Goal: Transaction & Acquisition: Purchase product/service

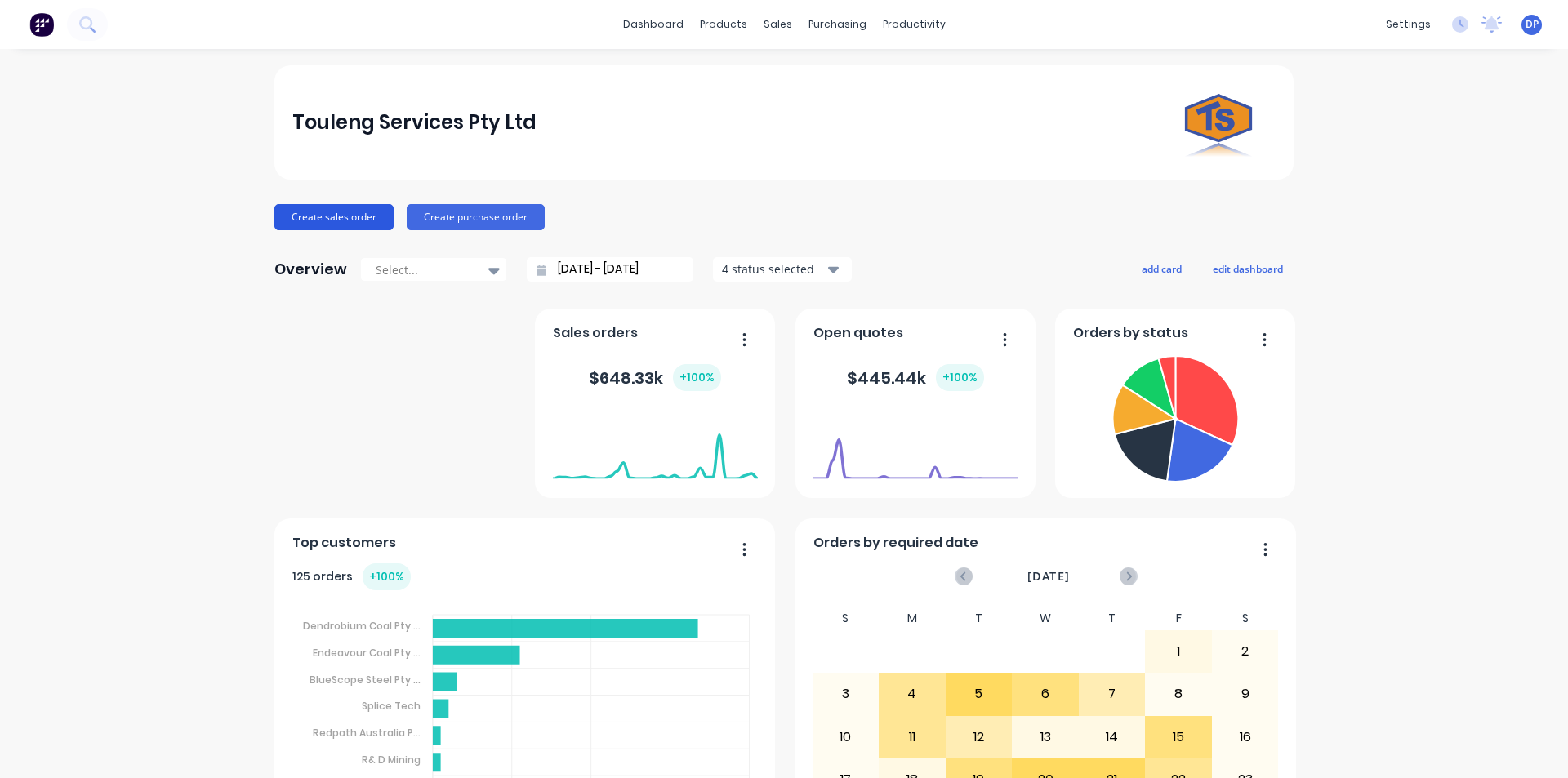
click at [304, 221] on button "Create sales order" at bounding box center [333, 217] width 119 height 26
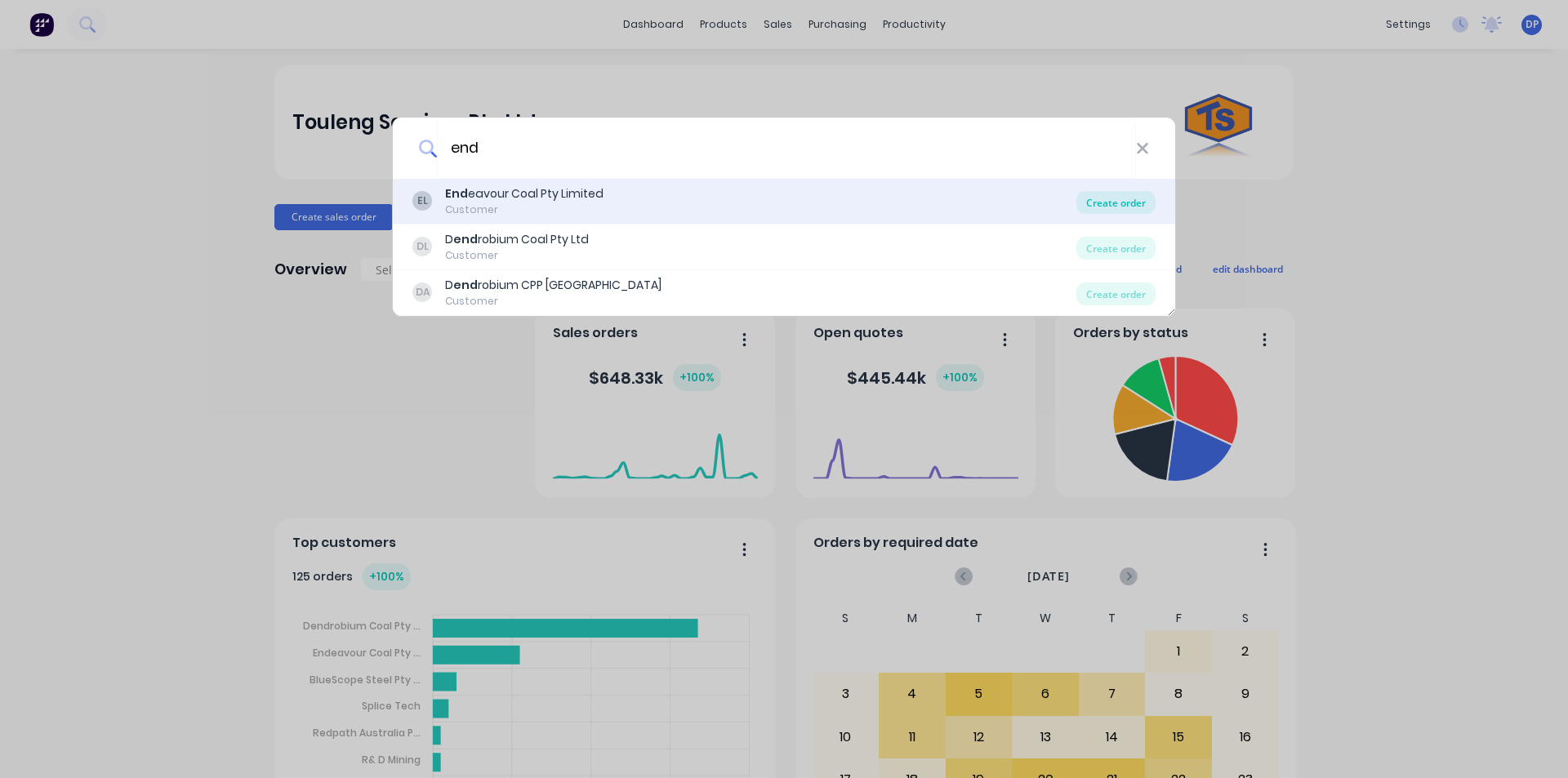
type input "end"
click at [1124, 198] on div "Create order" at bounding box center [1116, 202] width 80 height 22
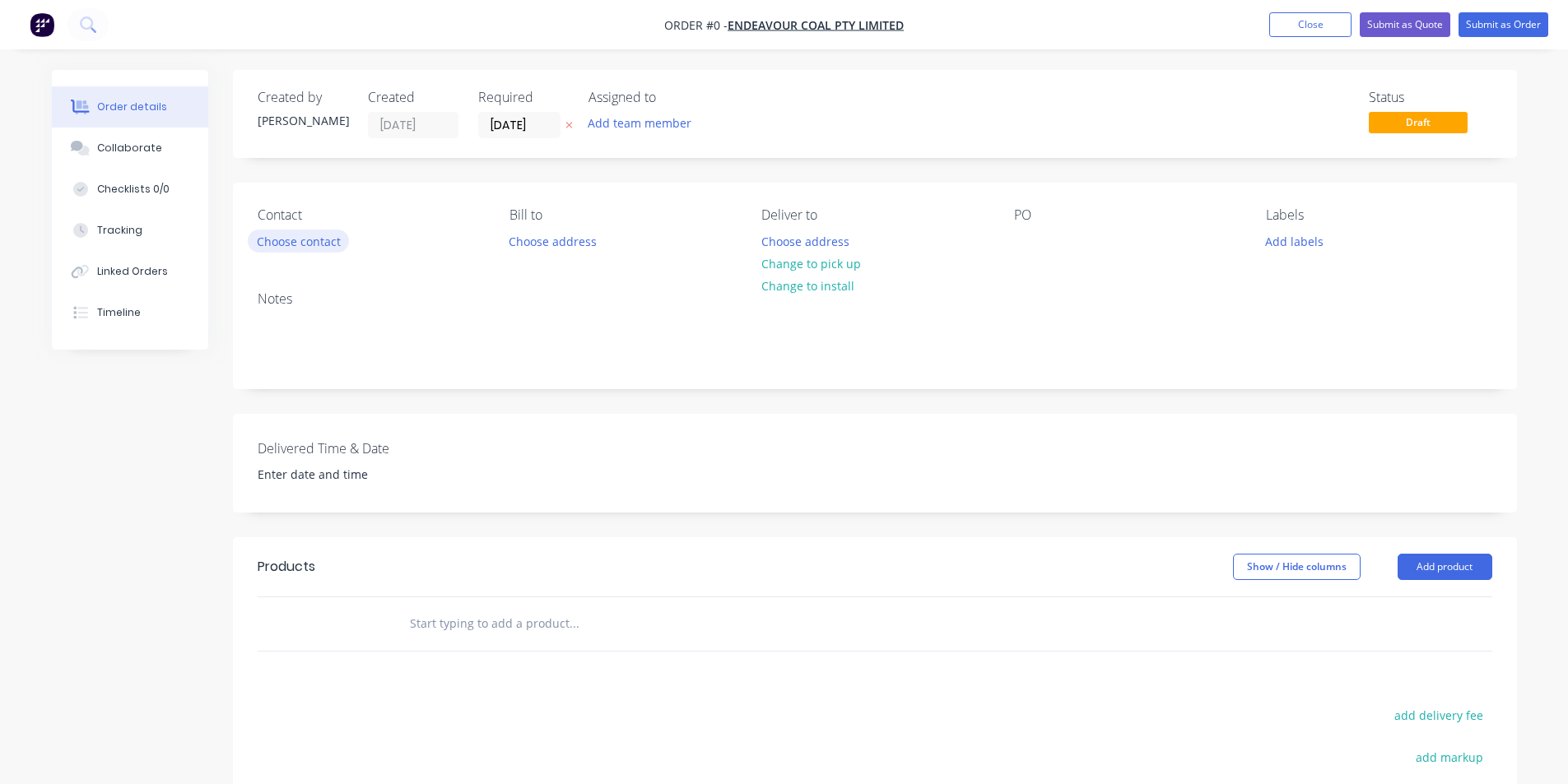
click at [324, 244] on button "Choose contact" at bounding box center [298, 241] width 101 height 23
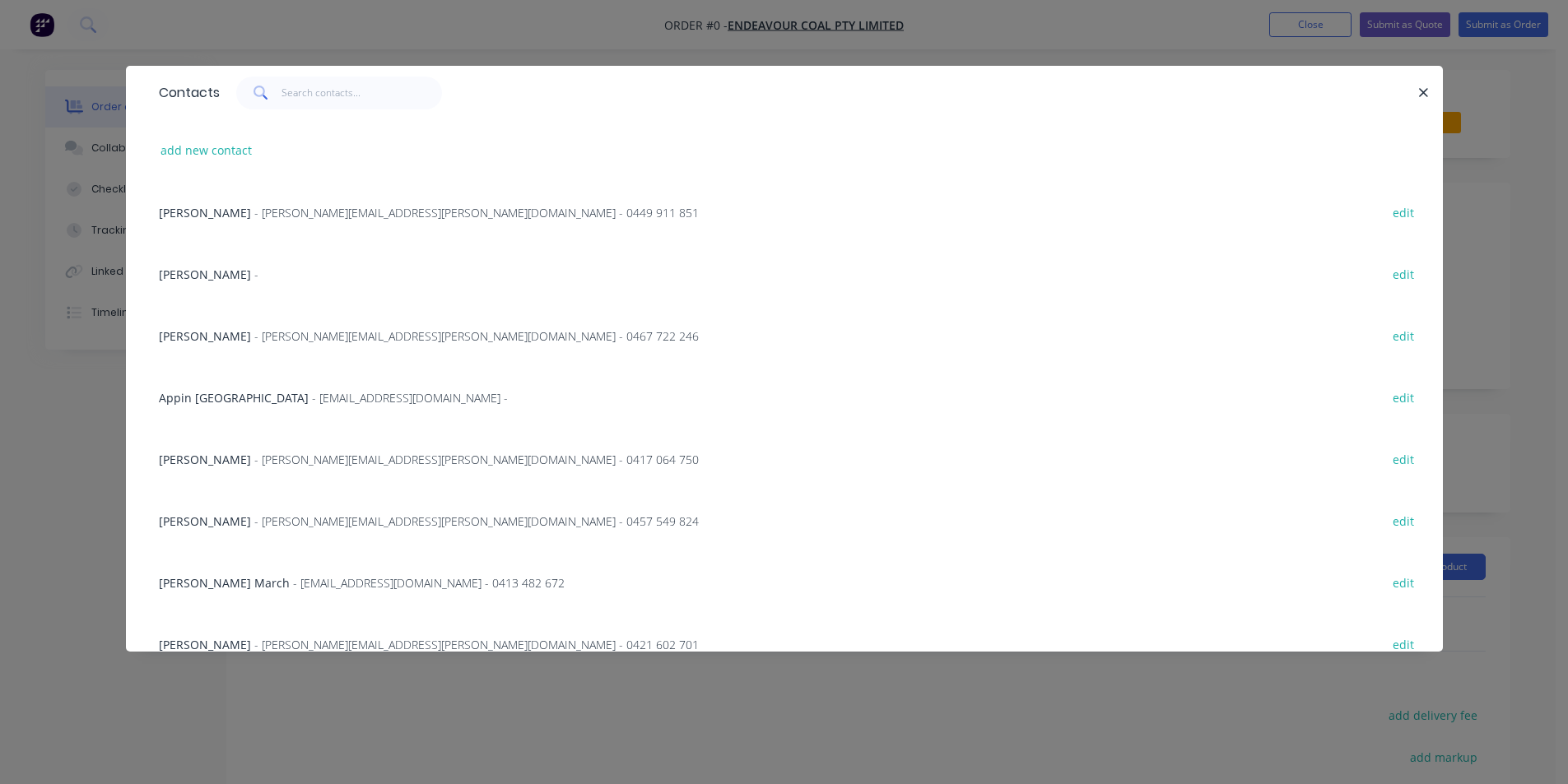
click at [341, 111] on div "Contacts" at bounding box center [784, 92] width 1317 height 54
click at [358, 100] on input "text" at bounding box center [361, 92] width 160 height 33
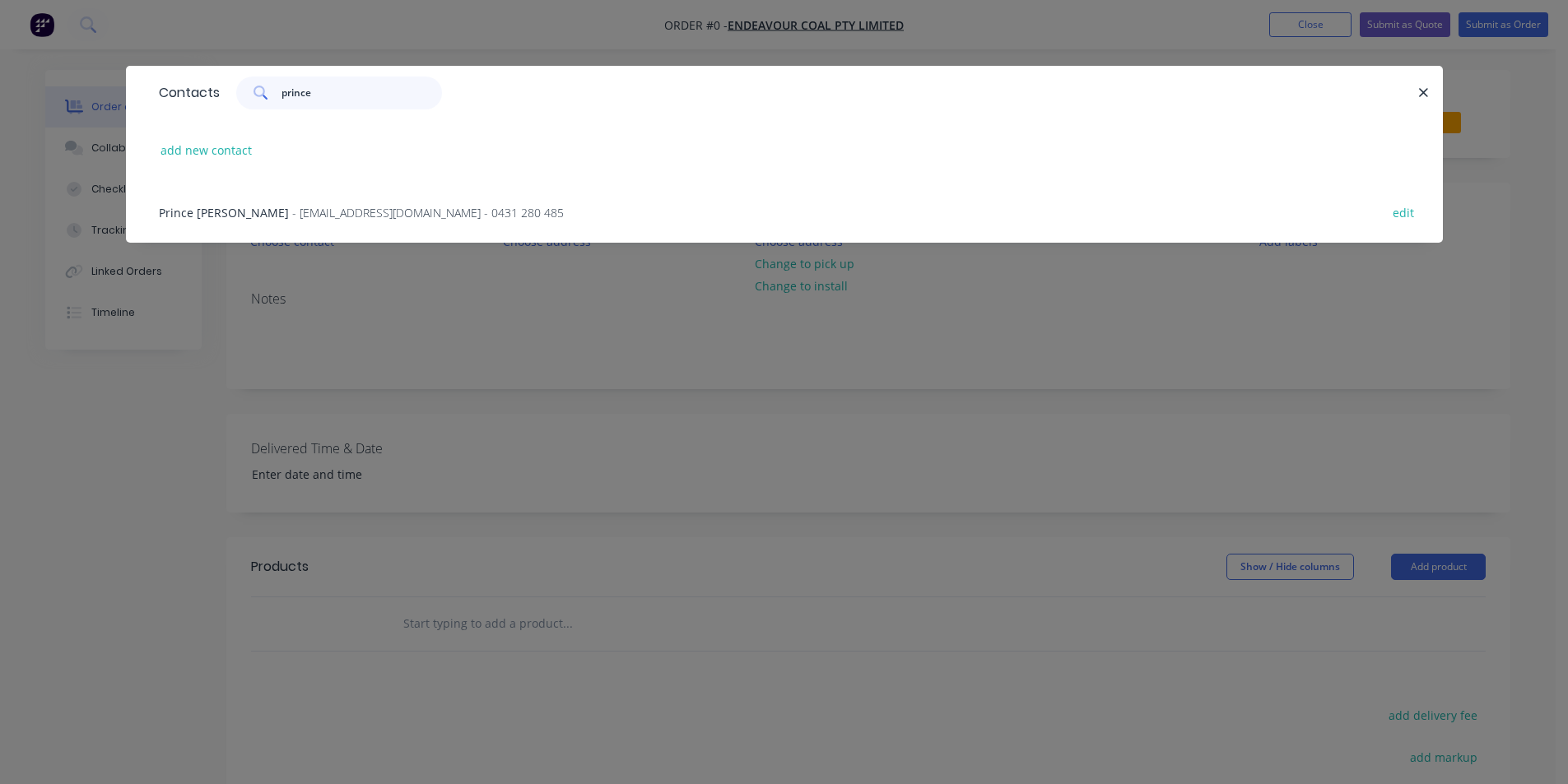
type input "prince"
click at [333, 208] on span "- [EMAIL_ADDRESS][DOMAIN_NAME] - 0431 280 485" at bounding box center [428, 212] width 272 height 16
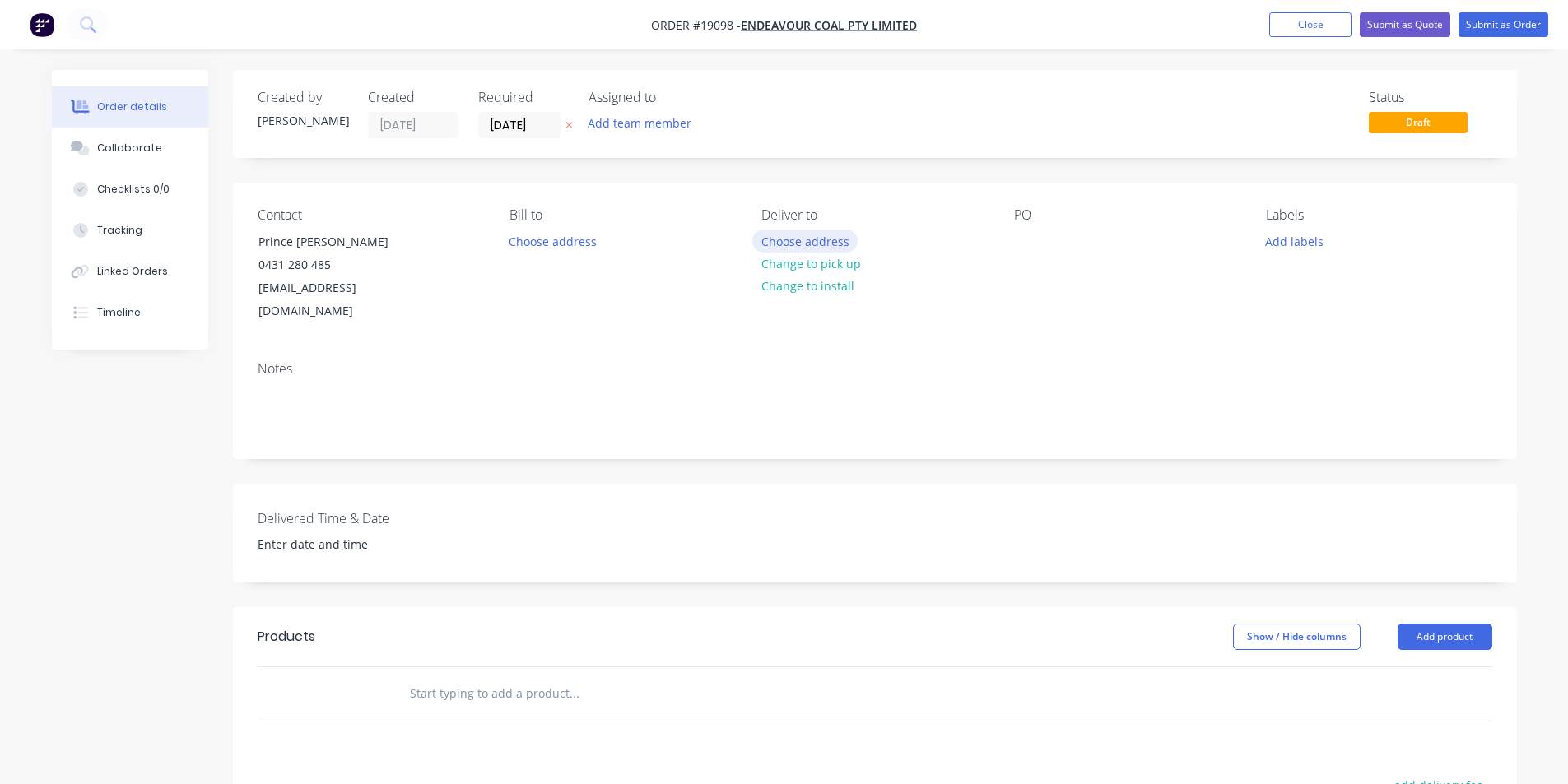
click at [813, 243] on button "Choose address" at bounding box center [805, 241] width 106 height 23
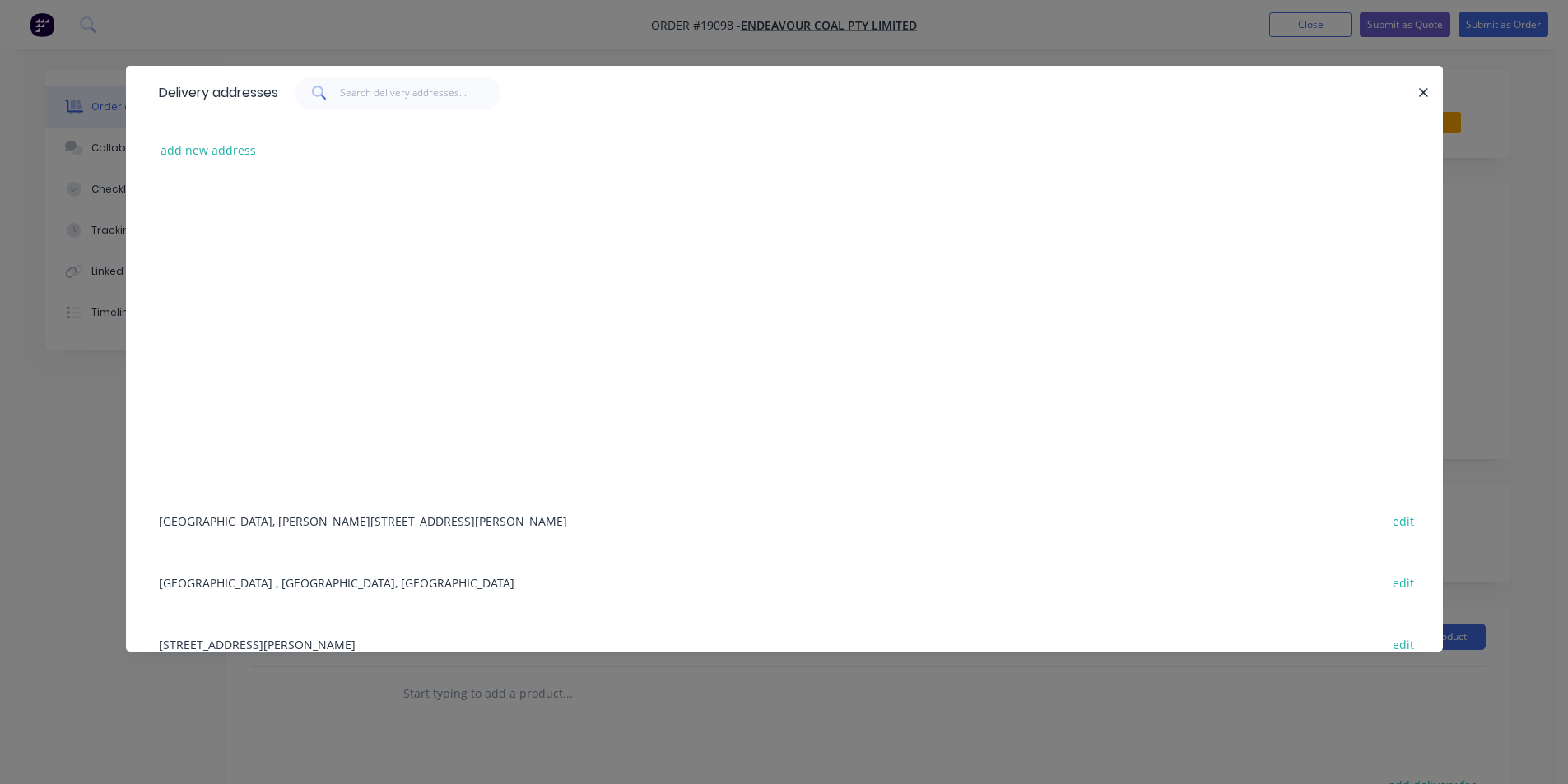
scroll to position [270, 0]
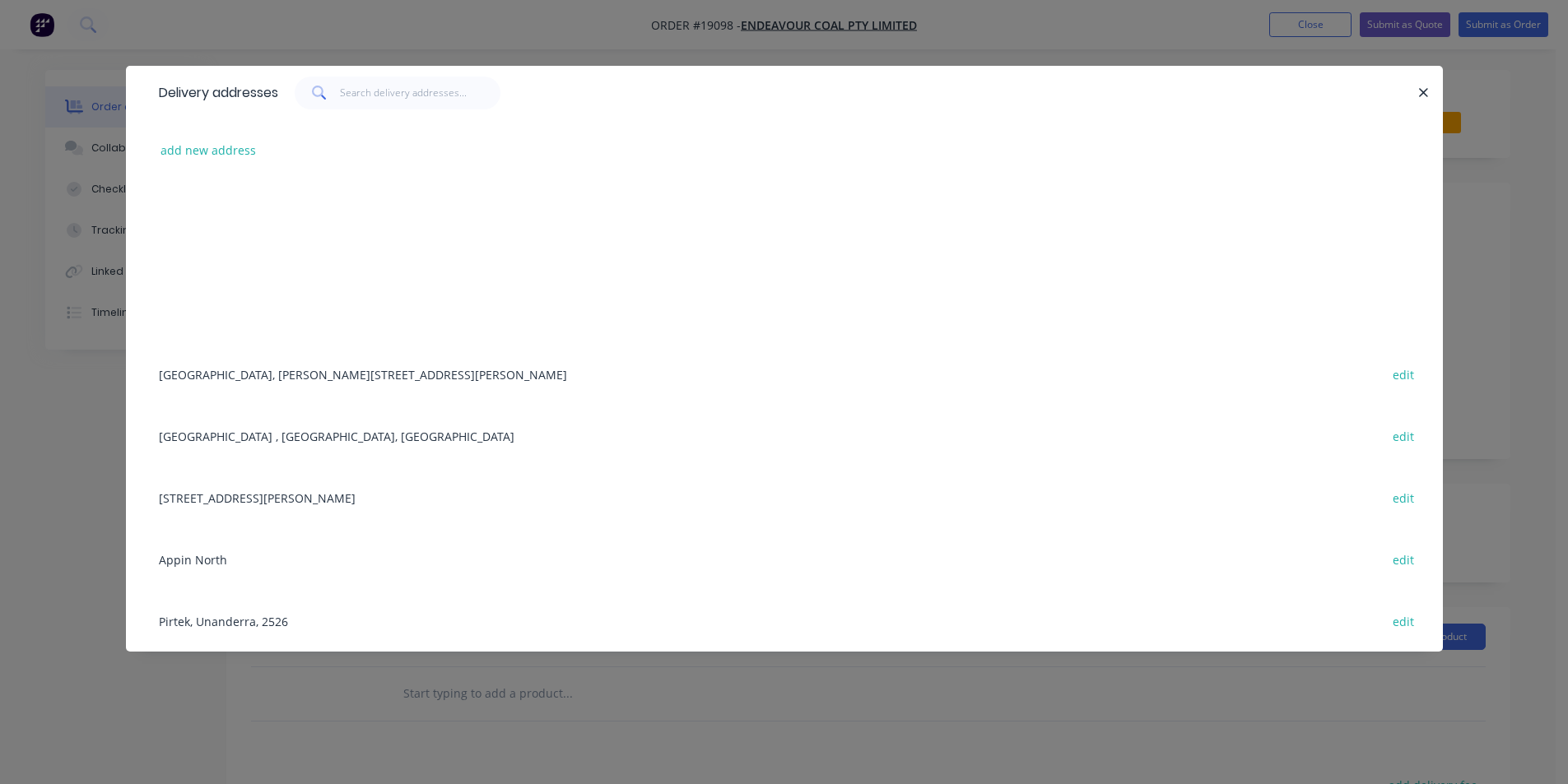
click at [285, 432] on div "[GEOGRAPHIC_DATA] , [GEOGRAPHIC_DATA], [GEOGRAPHIC_DATA] edit" at bounding box center [785, 435] width 1268 height 61
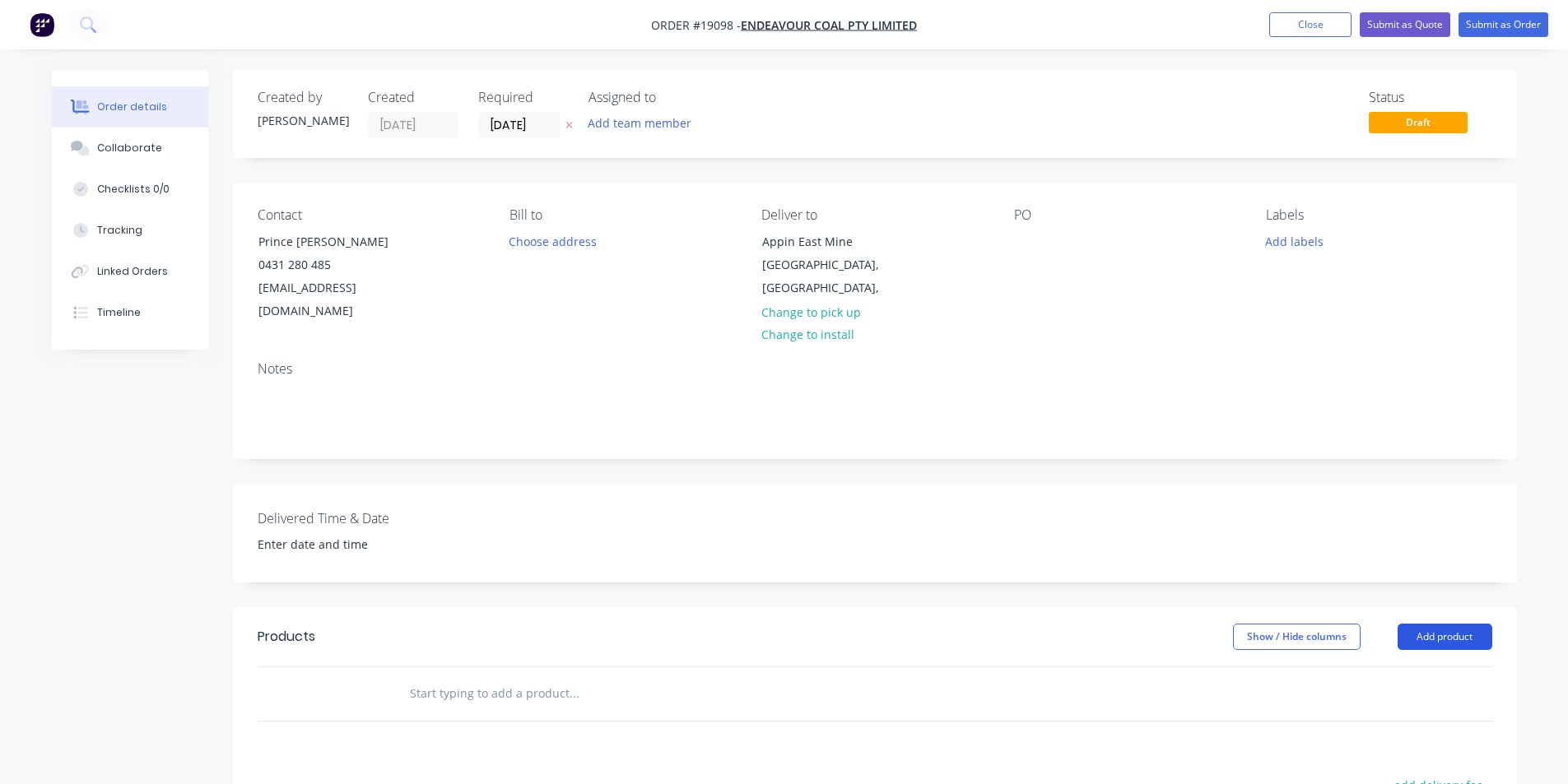
click at [1460, 624] on button "Add product" at bounding box center [1444, 637] width 94 height 26
click at [1394, 700] on div "Basic product" at bounding box center [1414, 711] width 126 height 24
click at [1449, 624] on button "Add product" at bounding box center [1444, 637] width 94 height 26
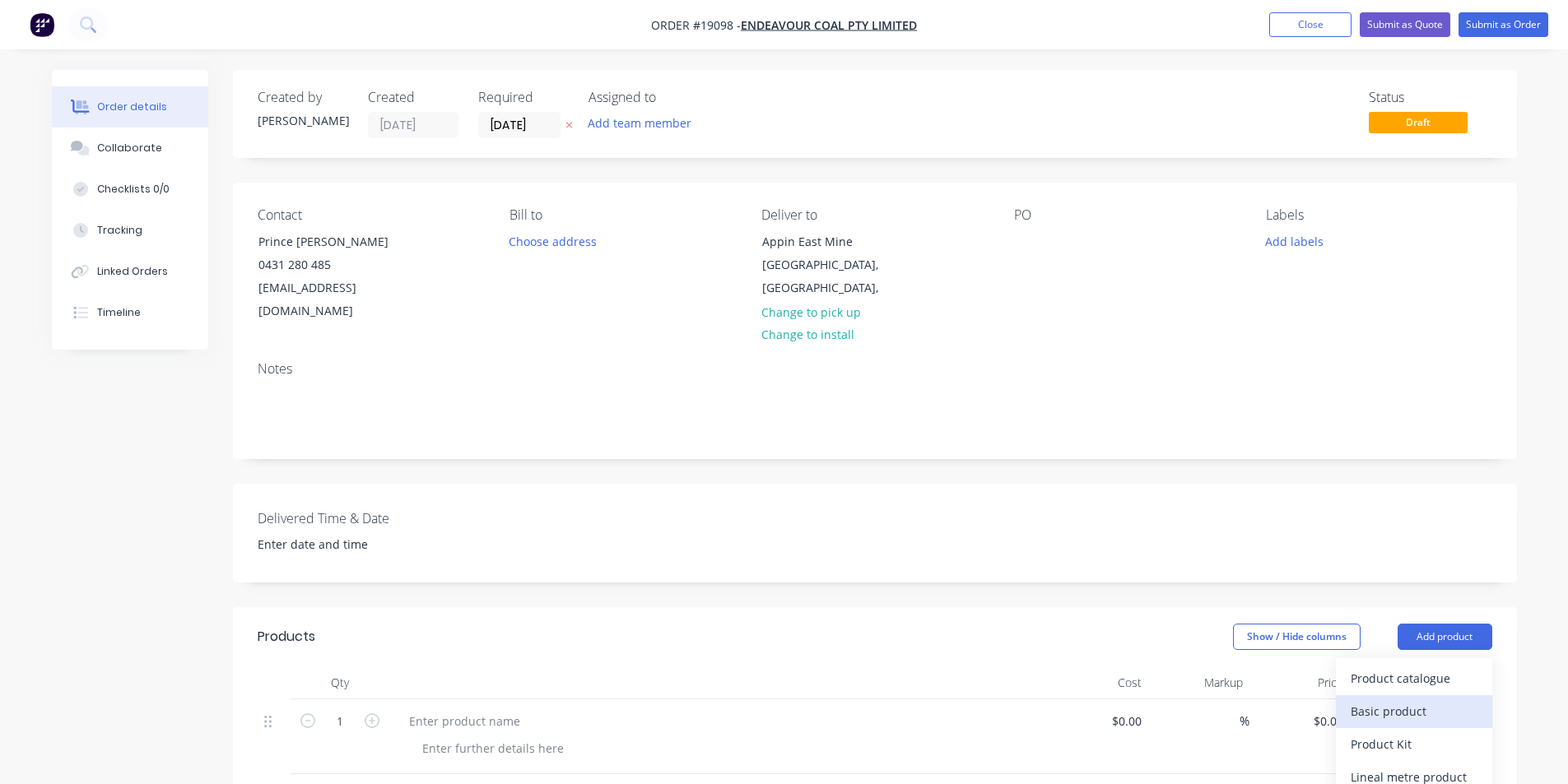
click at [1403, 700] on div "Basic product" at bounding box center [1414, 711] width 126 height 24
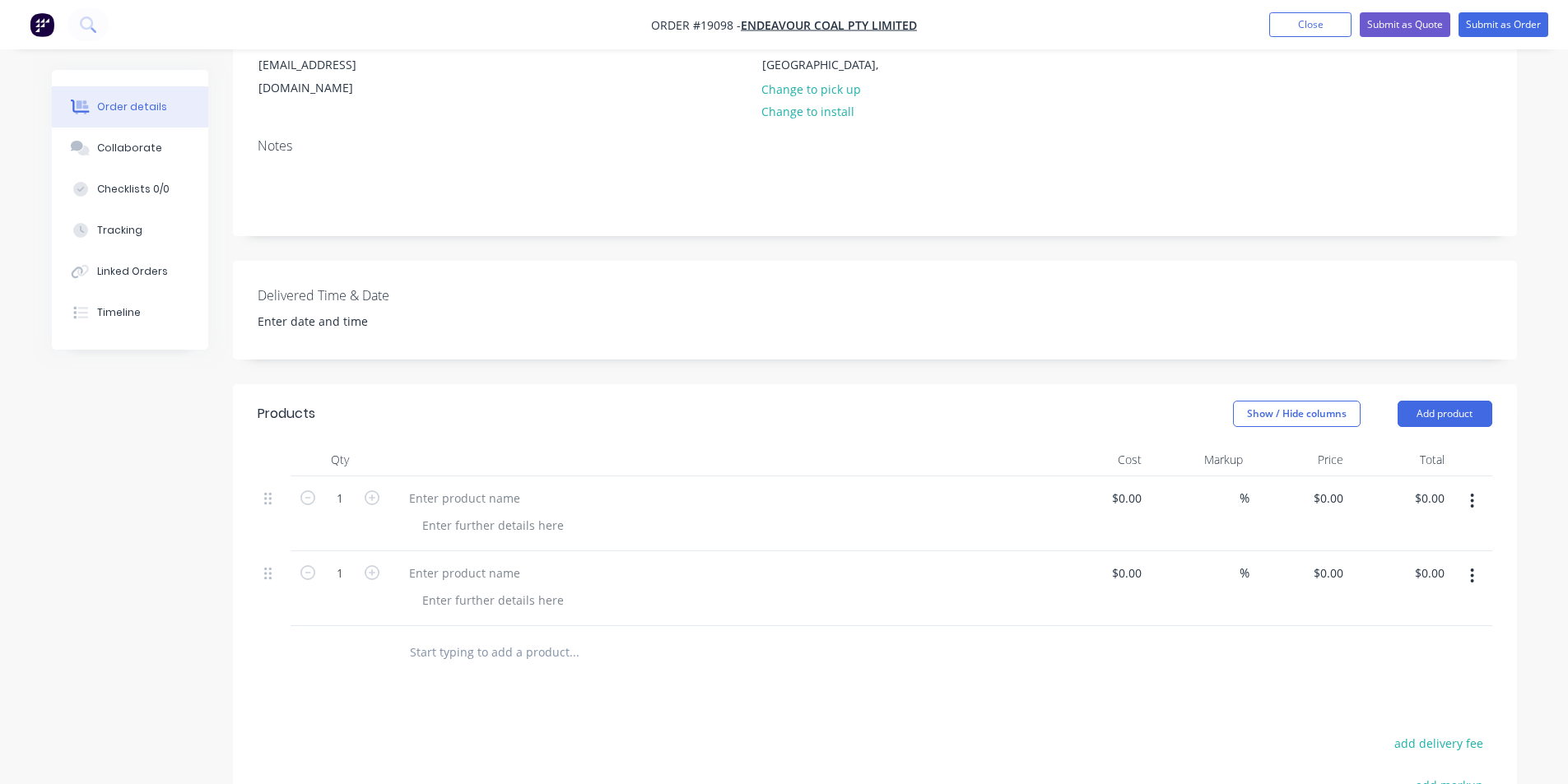
scroll to position [247, 0]
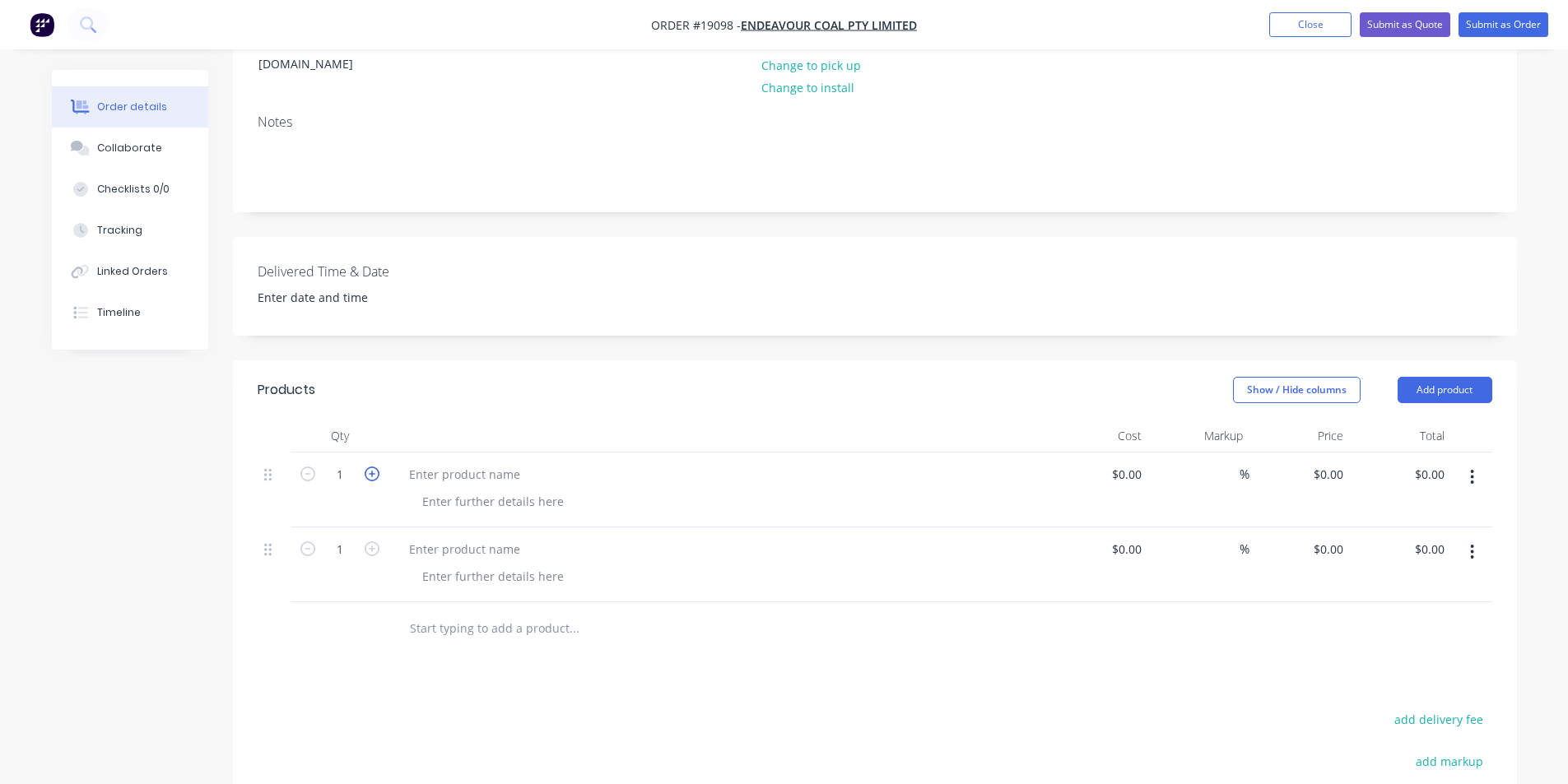
click at [370, 467] on icon "button" at bounding box center [372, 475] width 15 height 15
type input "3"
click at [436, 462] on div at bounding box center [465, 474] width 138 height 24
click at [469, 538] on div at bounding box center [465, 549] width 138 height 24
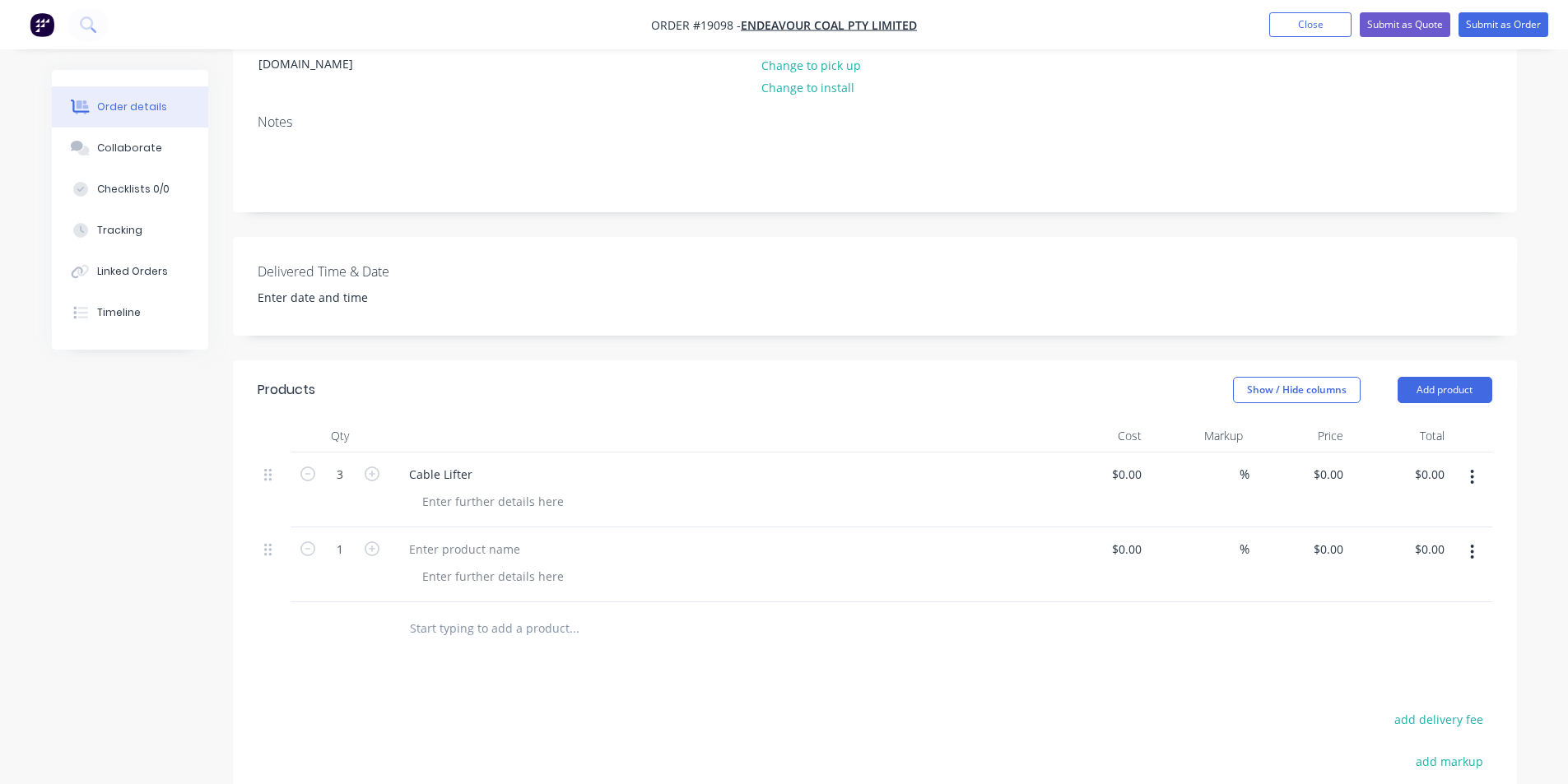
click at [485, 462] on div "Cable Lifter" at bounding box center [719, 474] width 645 height 24
click at [475, 462] on div "Cable Lifter" at bounding box center [441, 474] width 90 height 24
click at [1319, 453] on div "0 $0.00" at bounding box center [1299, 490] width 101 height 75
click at [727, 577] on div at bounding box center [719, 564] width 659 height 75
type input "$235.00"
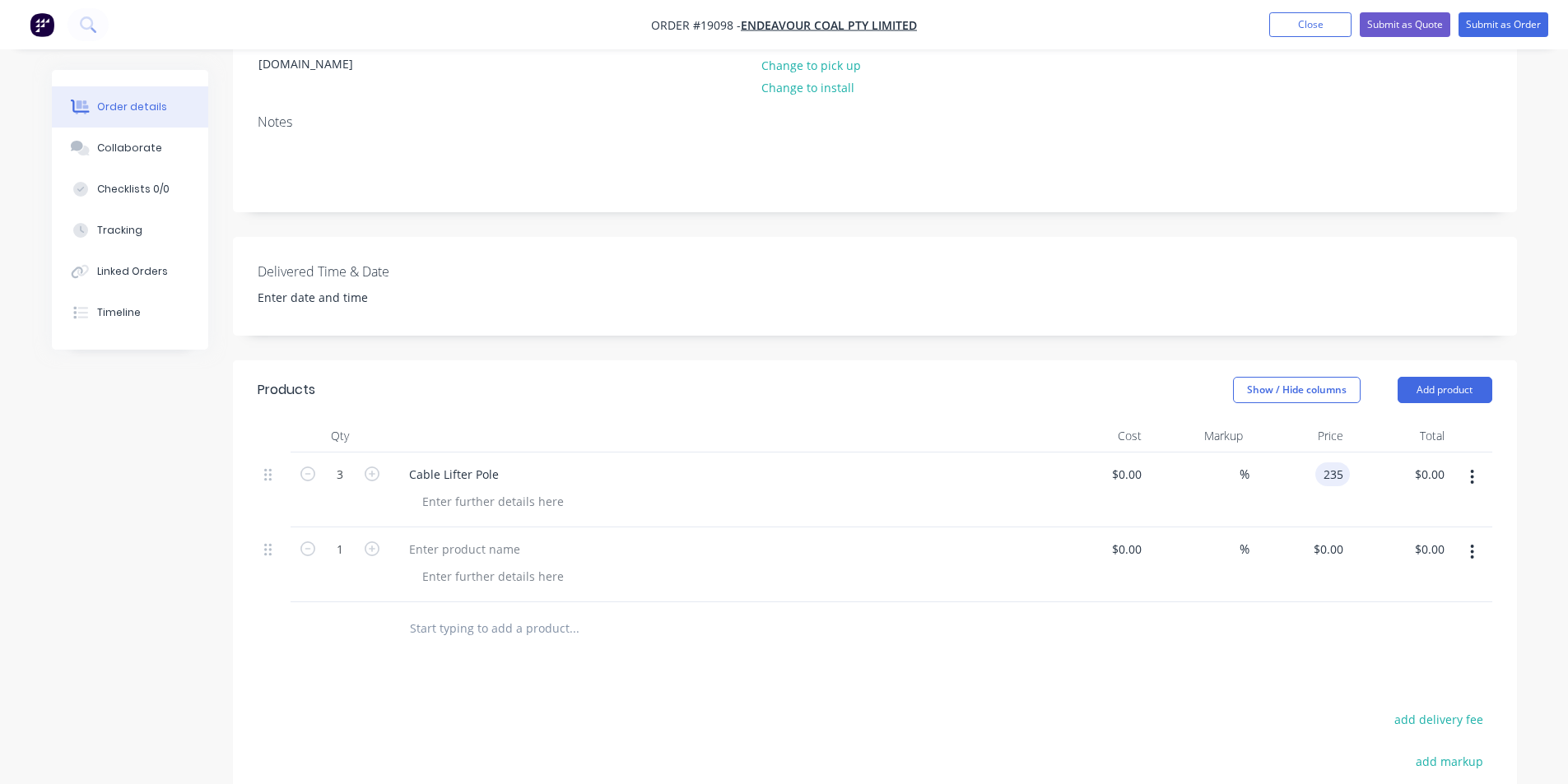
type input "$705.00"
click at [453, 538] on div at bounding box center [465, 549] width 138 height 24
paste div
click at [482, 564] on div at bounding box center [493, 575] width 168 height 24
paste div
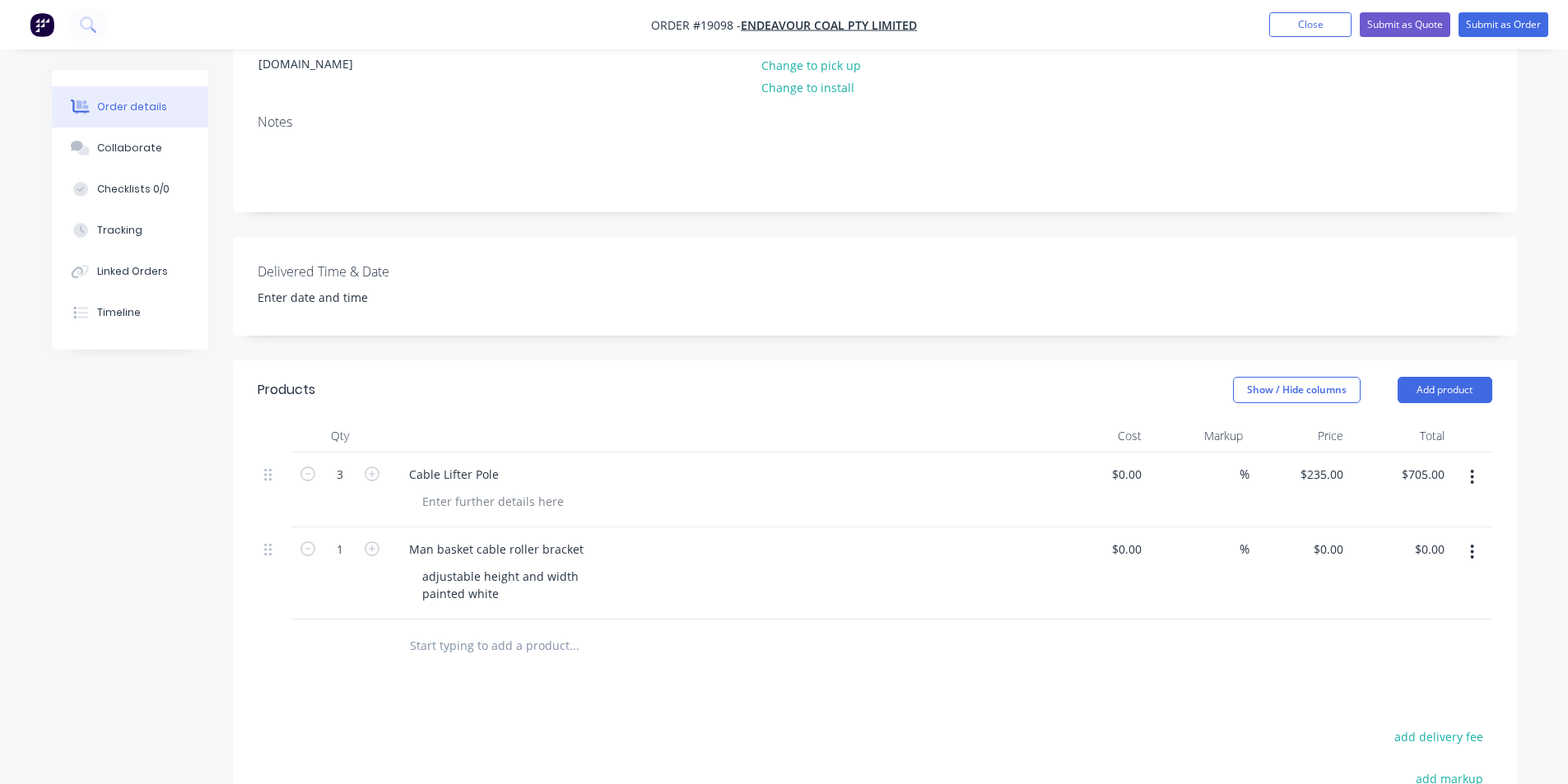
click at [796, 540] on div "Man basket cable roller bracket adjustable height and width painted white" at bounding box center [719, 574] width 659 height 92
click at [1327, 538] on div "0 $0.00" at bounding box center [1327, 549] width 44 height 24
type input "$1,880.00"
click at [1328, 633] on div at bounding box center [875, 646] width 1235 height 54
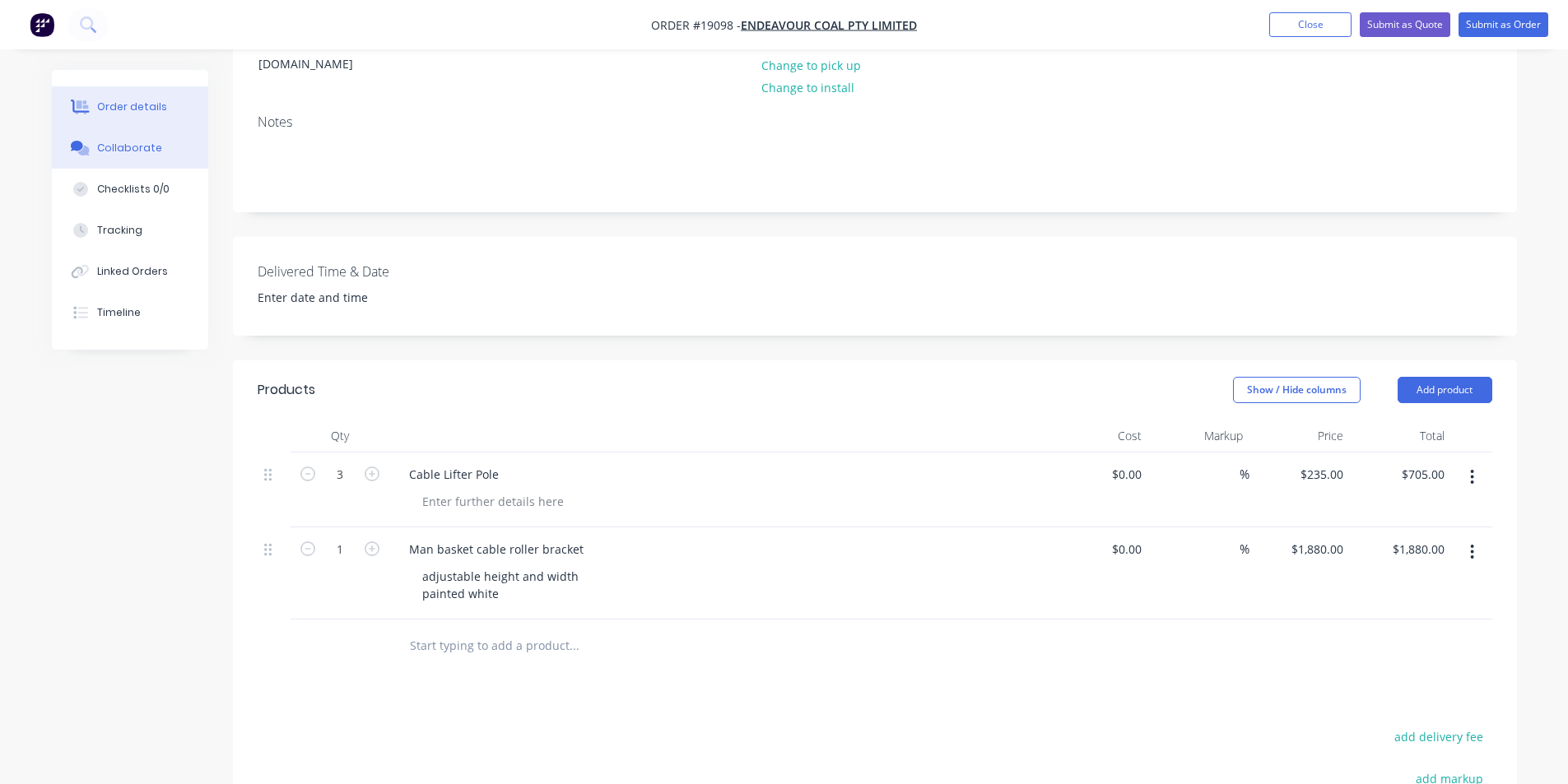
click at [129, 152] on div "Collaborate" at bounding box center [129, 148] width 65 height 15
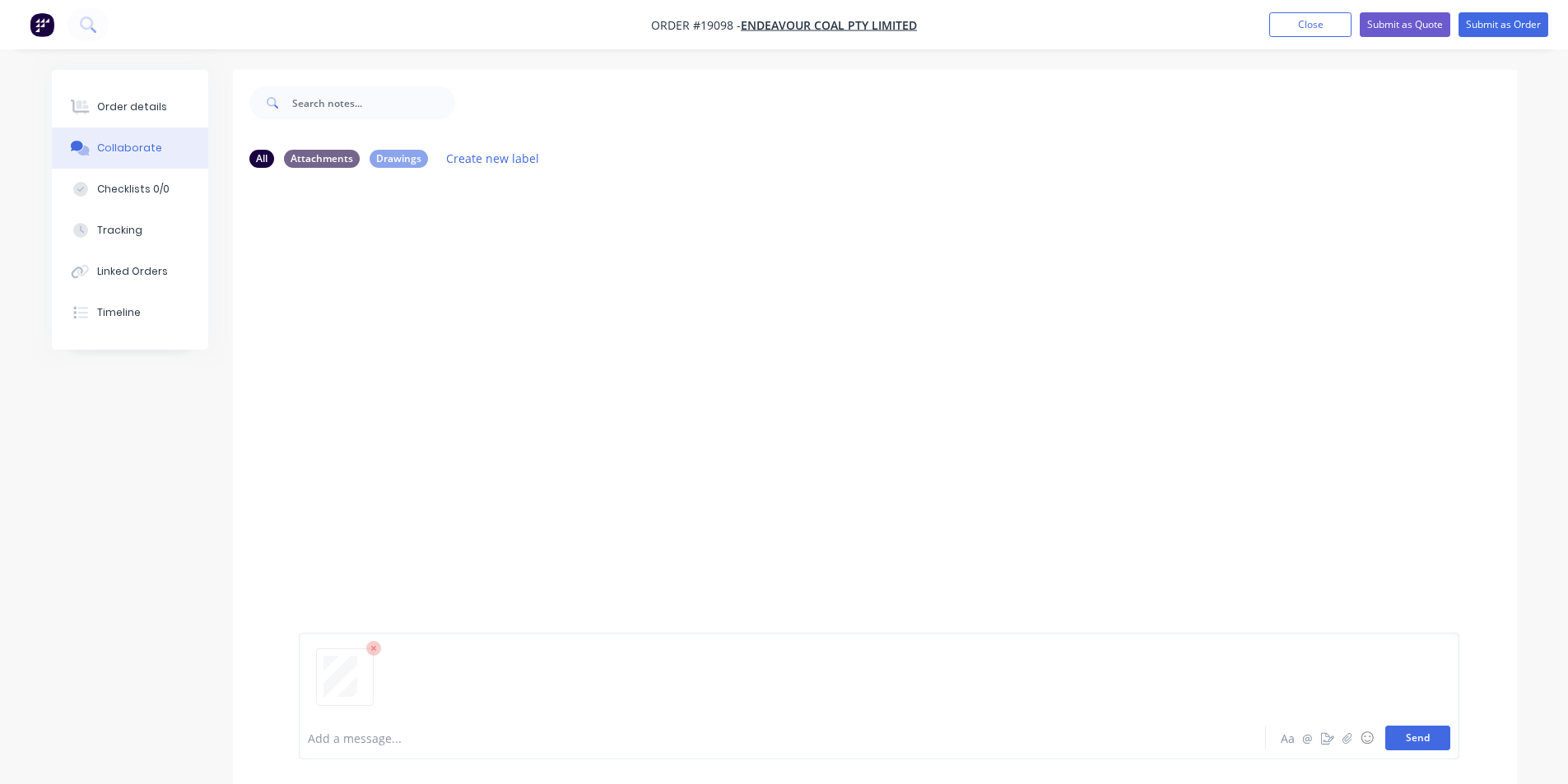
click at [1446, 750] on button "Send" at bounding box center [1417, 738] width 65 height 25
click at [1343, 740] on icon "button" at bounding box center [1347, 737] width 9 height 10
click at [1429, 735] on button "Send" at bounding box center [1417, 738] width 65 height 25
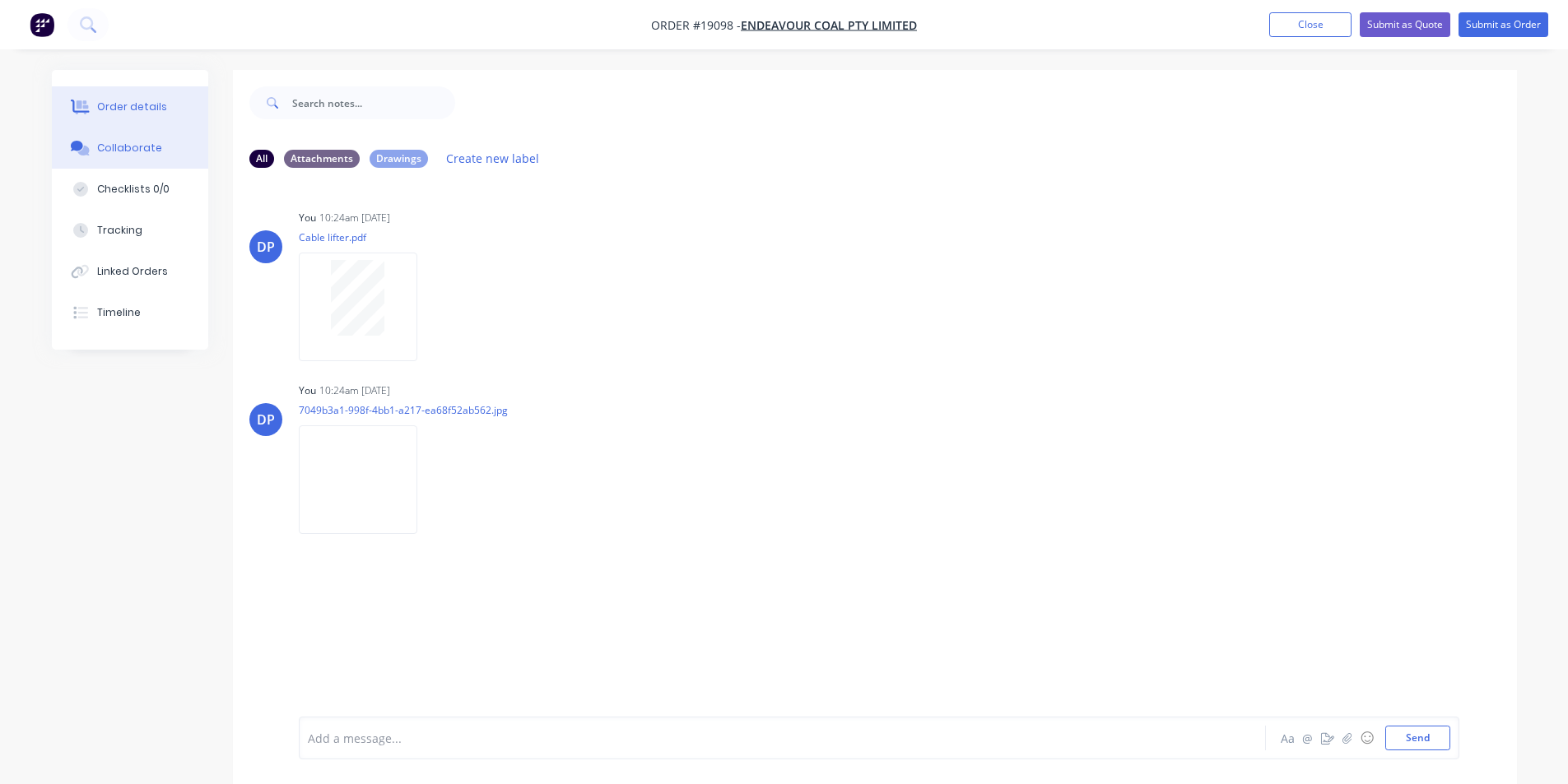
click at [132, 104] on div "Order details" at bounding box center [132, 108] width 70 height 15
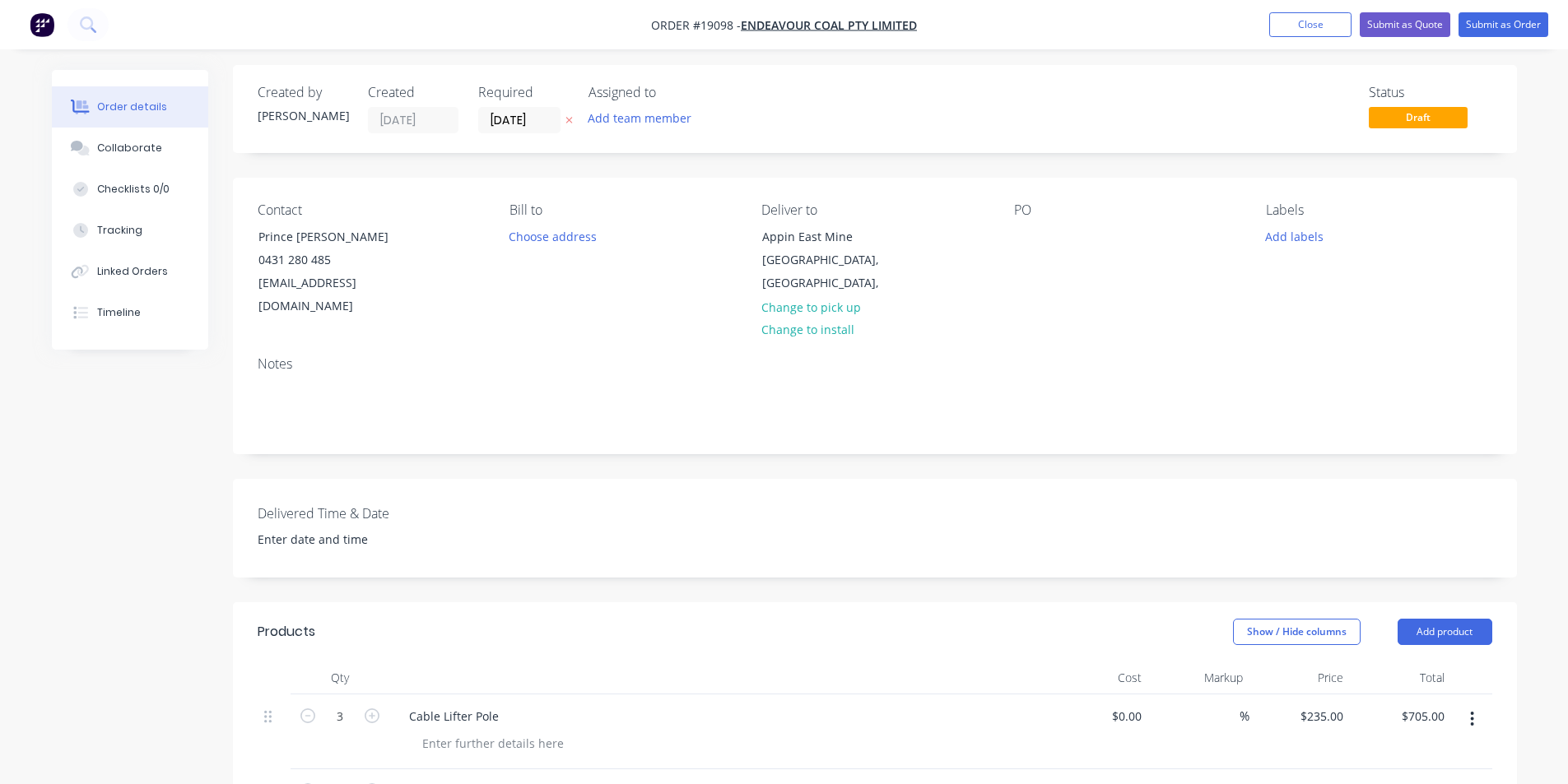
scroll to position [329, 0]
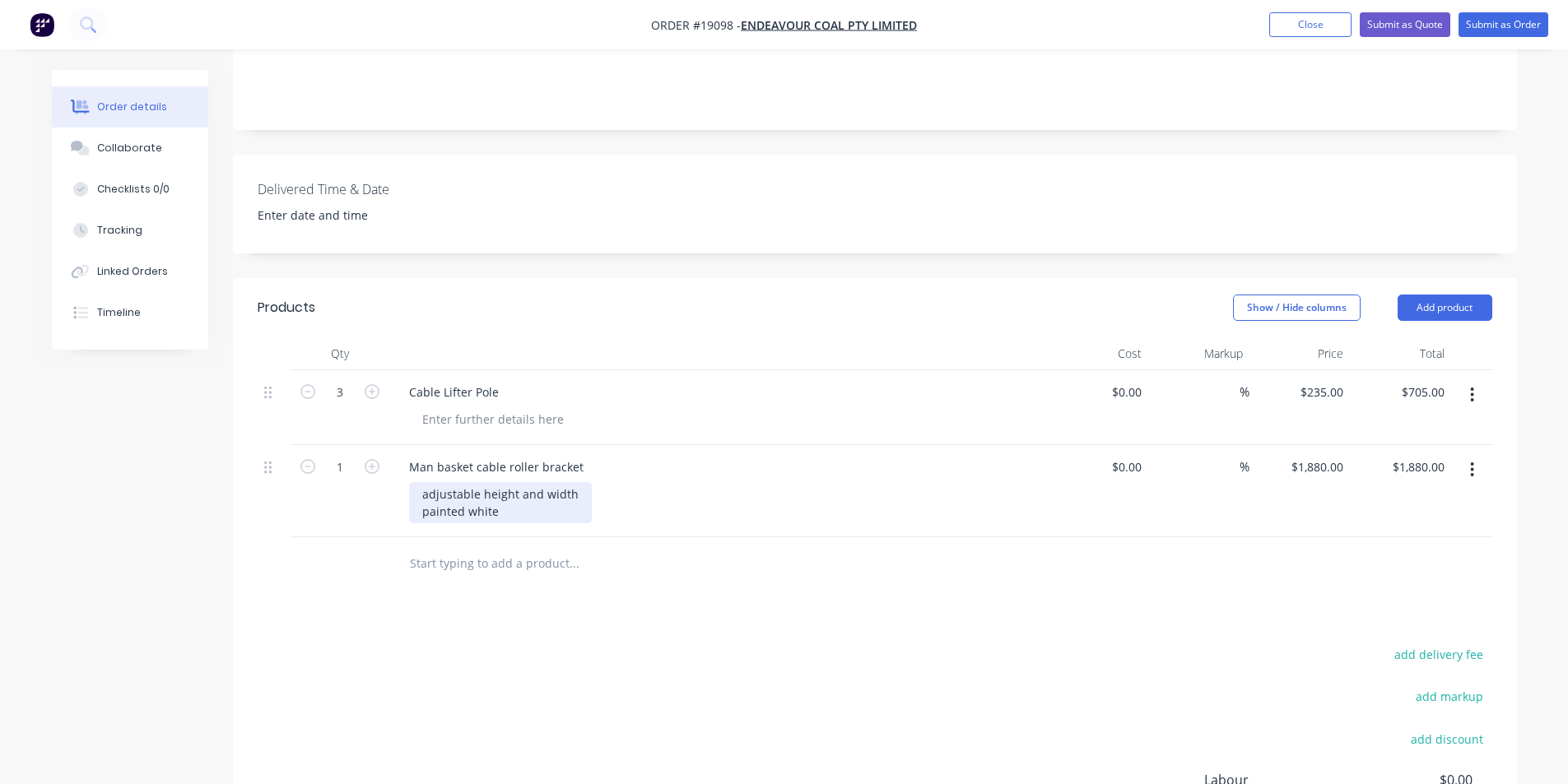
click at [512, 493] on div "adjustable height and width painted white" at bounding box center [501, 503] width 183 height 42
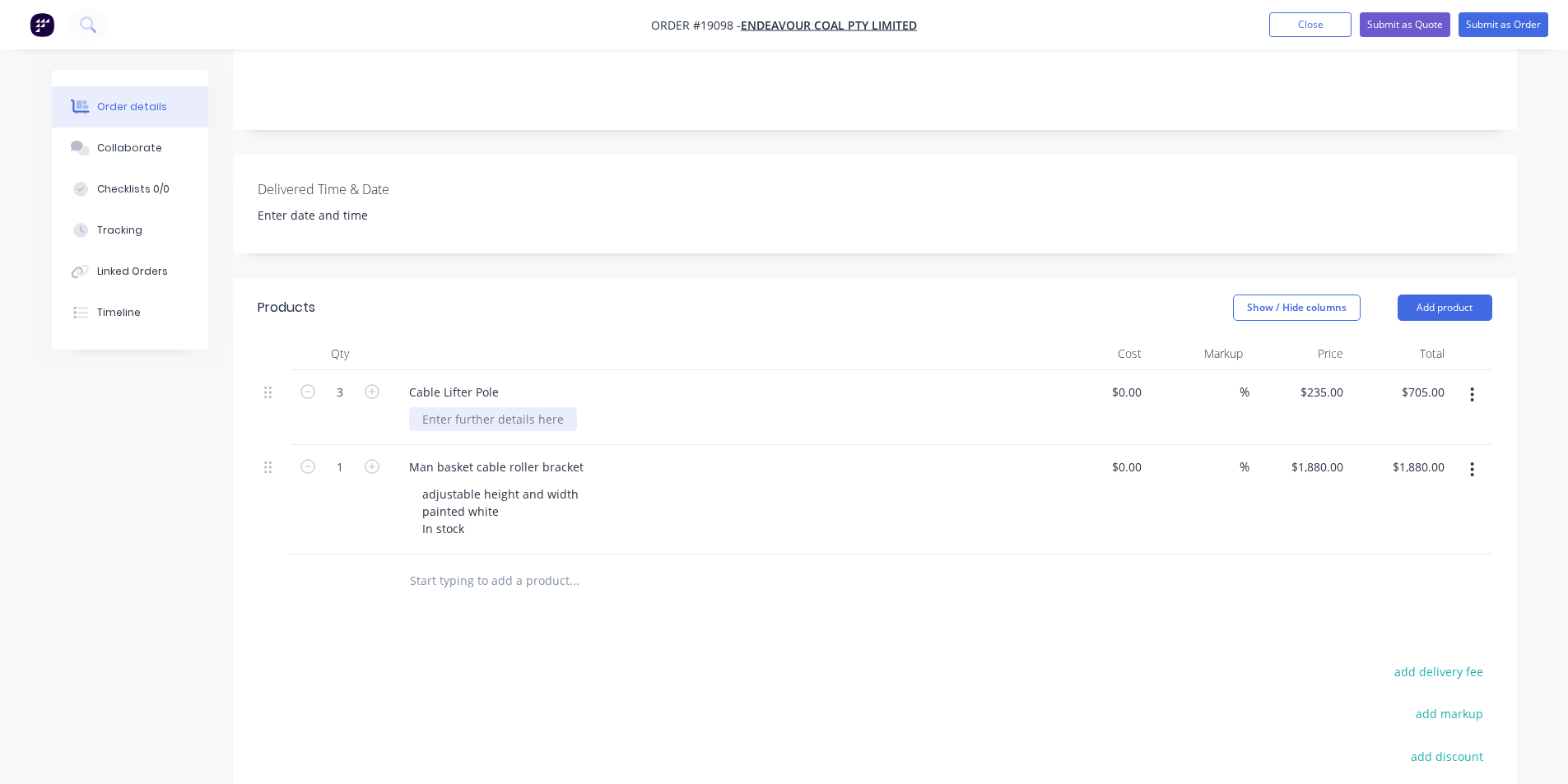
click at [498, 408] on div at bounding box center [493, 419] width 168 height 24
click at [421, 502] on div "adjustable height and width painted white In stock" at bounding box center [501, 511] width 183 height 58
click at [757, 455] on div "Man basket cable roller bracket" at bounding box center [719, 466] width 645 height 24
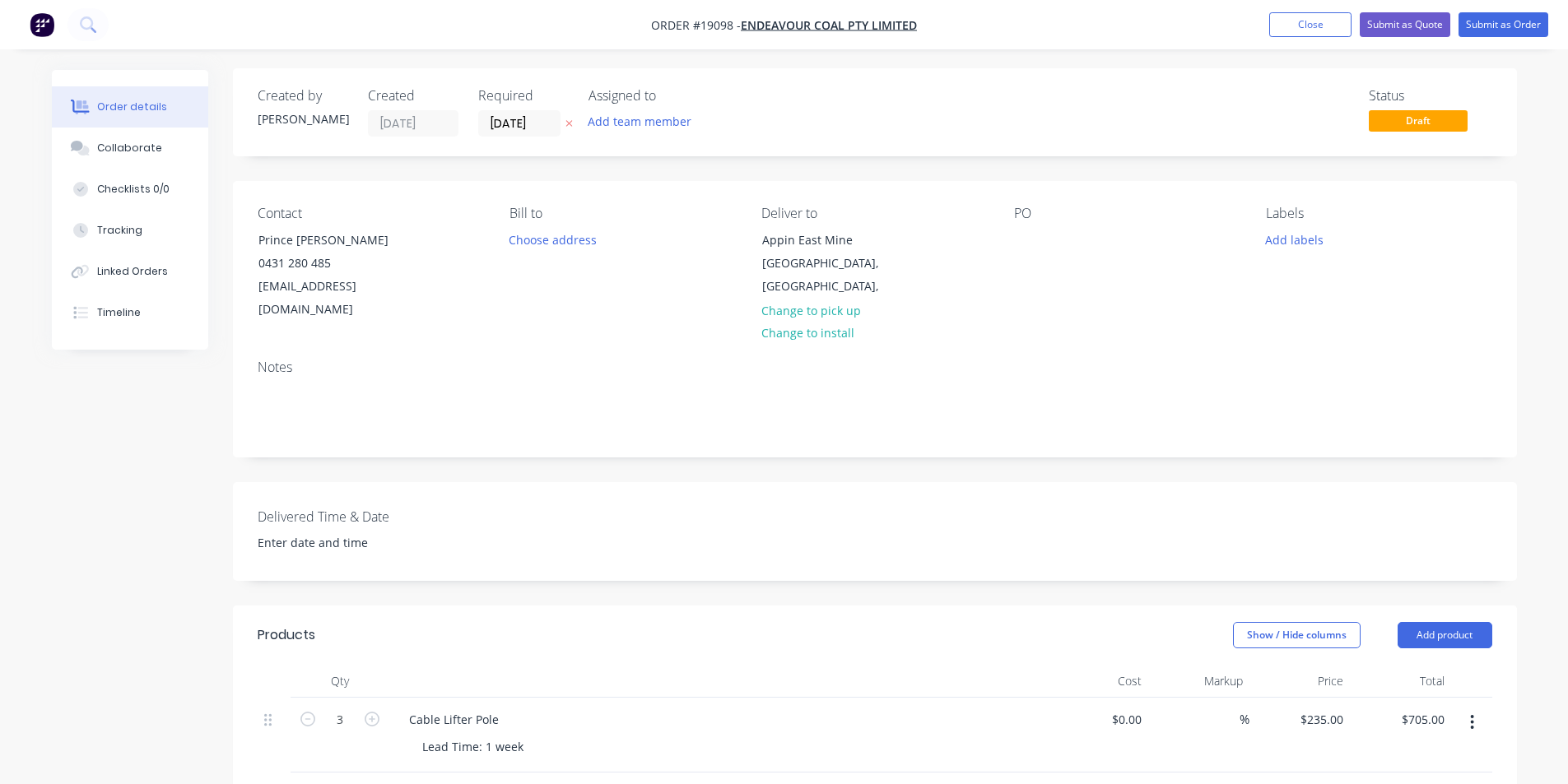
scroll to position [0, 0]
click at [1403, 31] on button "Submit as Quote" at bounding box center [1405, 25] width 91 height 25
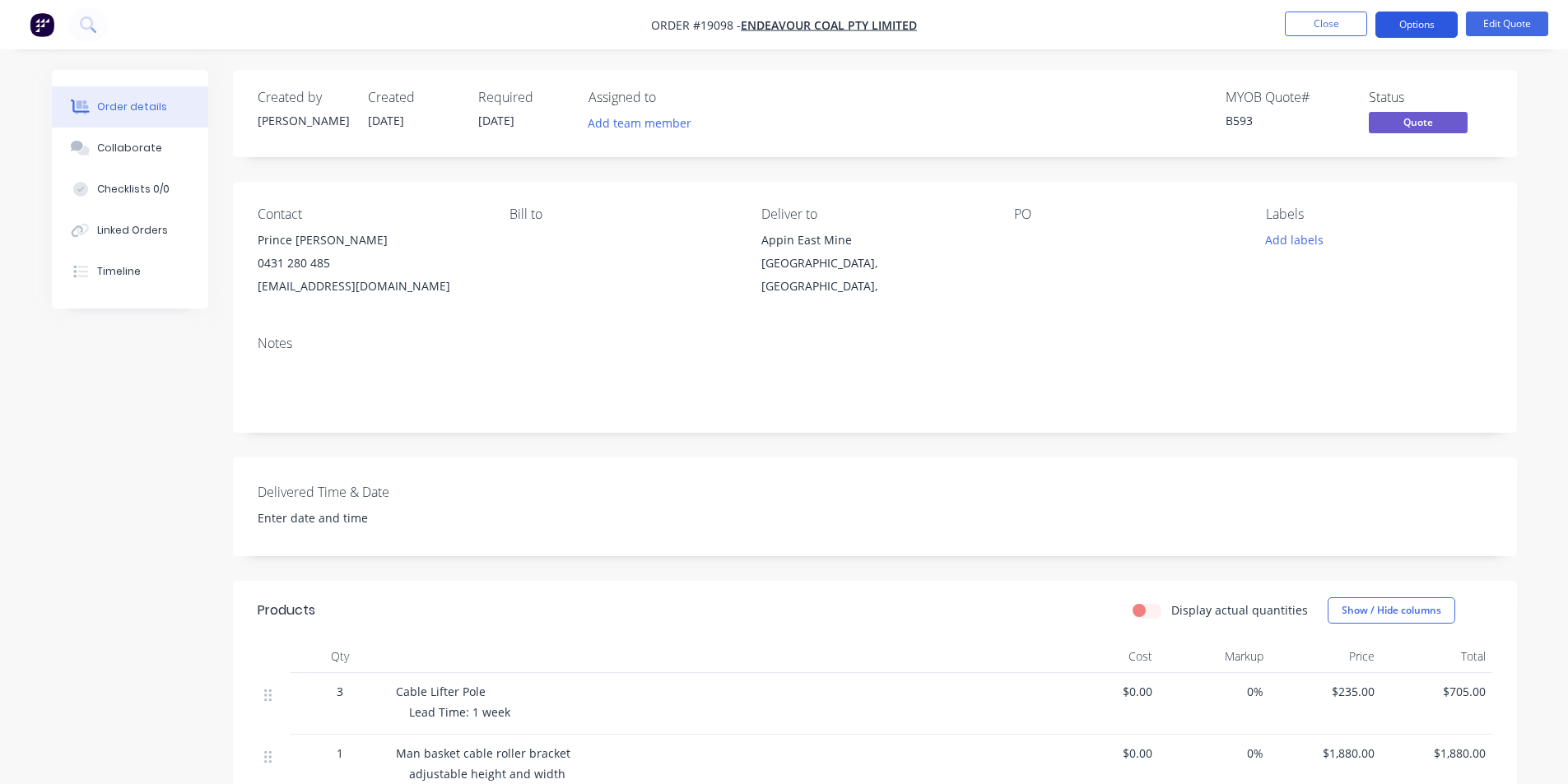
click at [1406, 25] on button "Options" at bounding box center [1416, 25] width 82 height 26
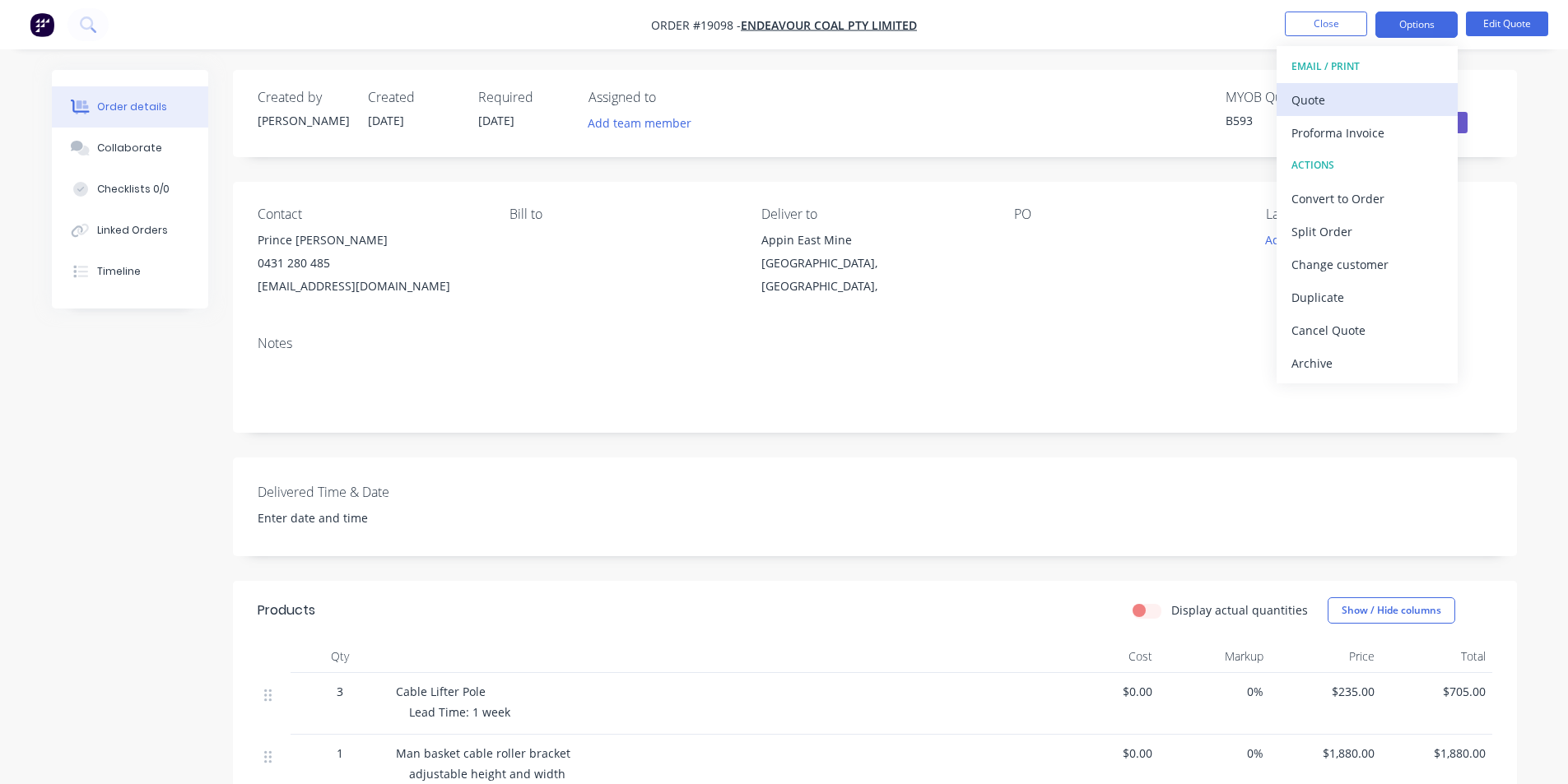
click at [1362, 93] on div "Quote" at bounding box center [1367, 99] width 152 height 24
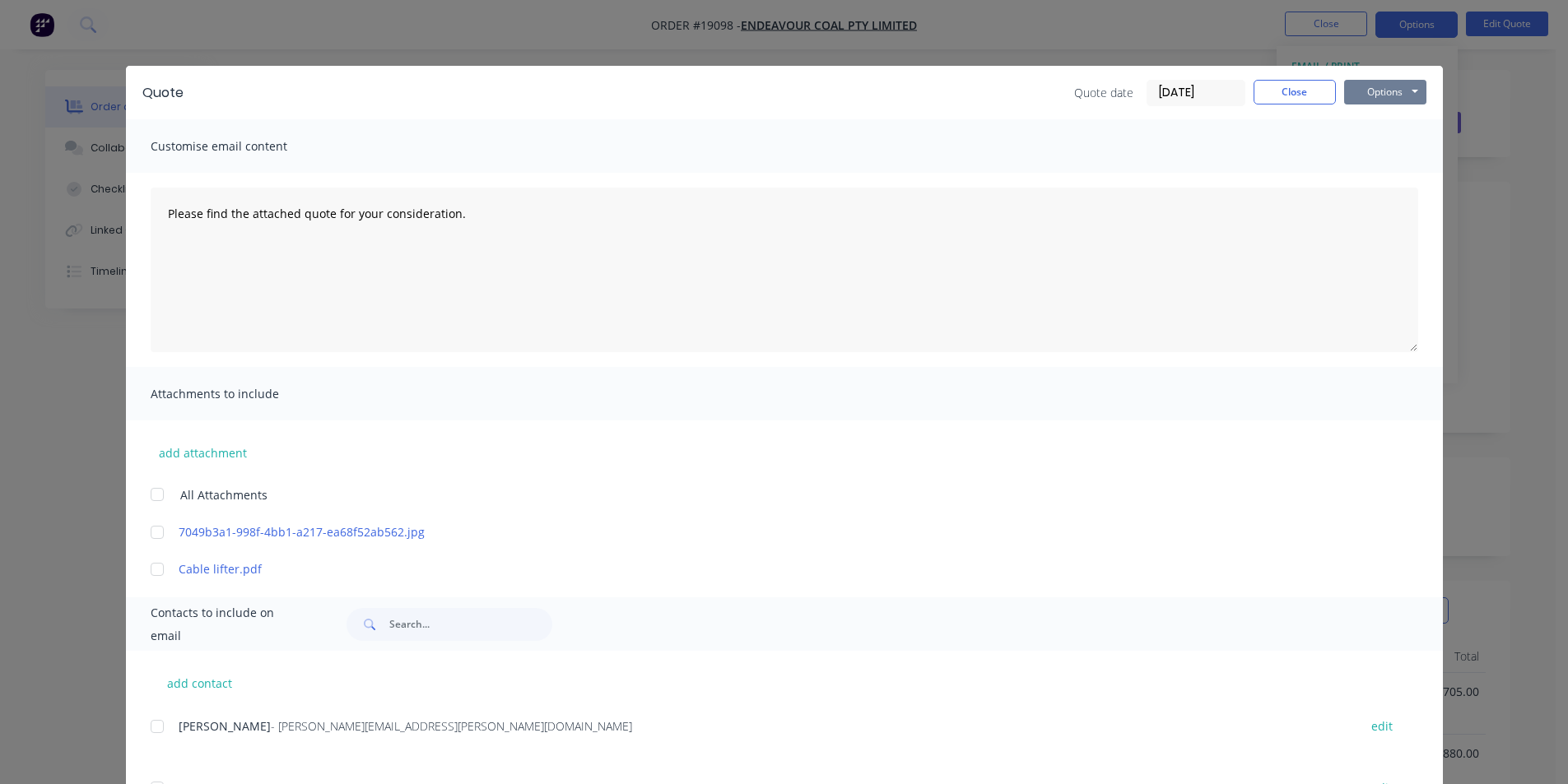
click at [1368, 93] on button "Options" at bounding box center [1385, 92] width 82 height 25
click at [1391, 144] on button "Print" at bounding box center [1397, 148] width 106 height 27
click at [1309, 99] on button "Close" at bounding box center [1294, 92] width 82 height 25
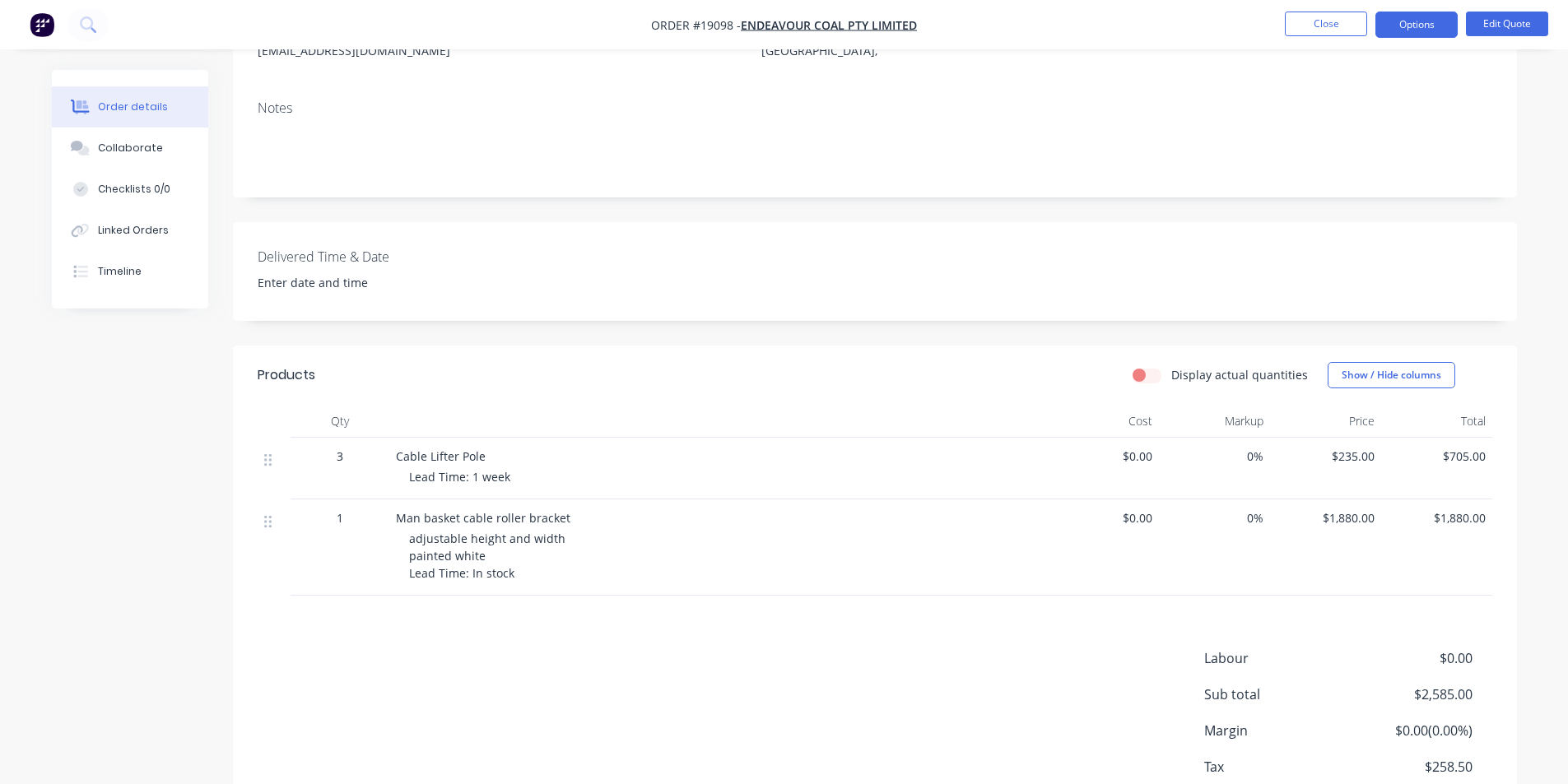
scroll to position [340, 0]
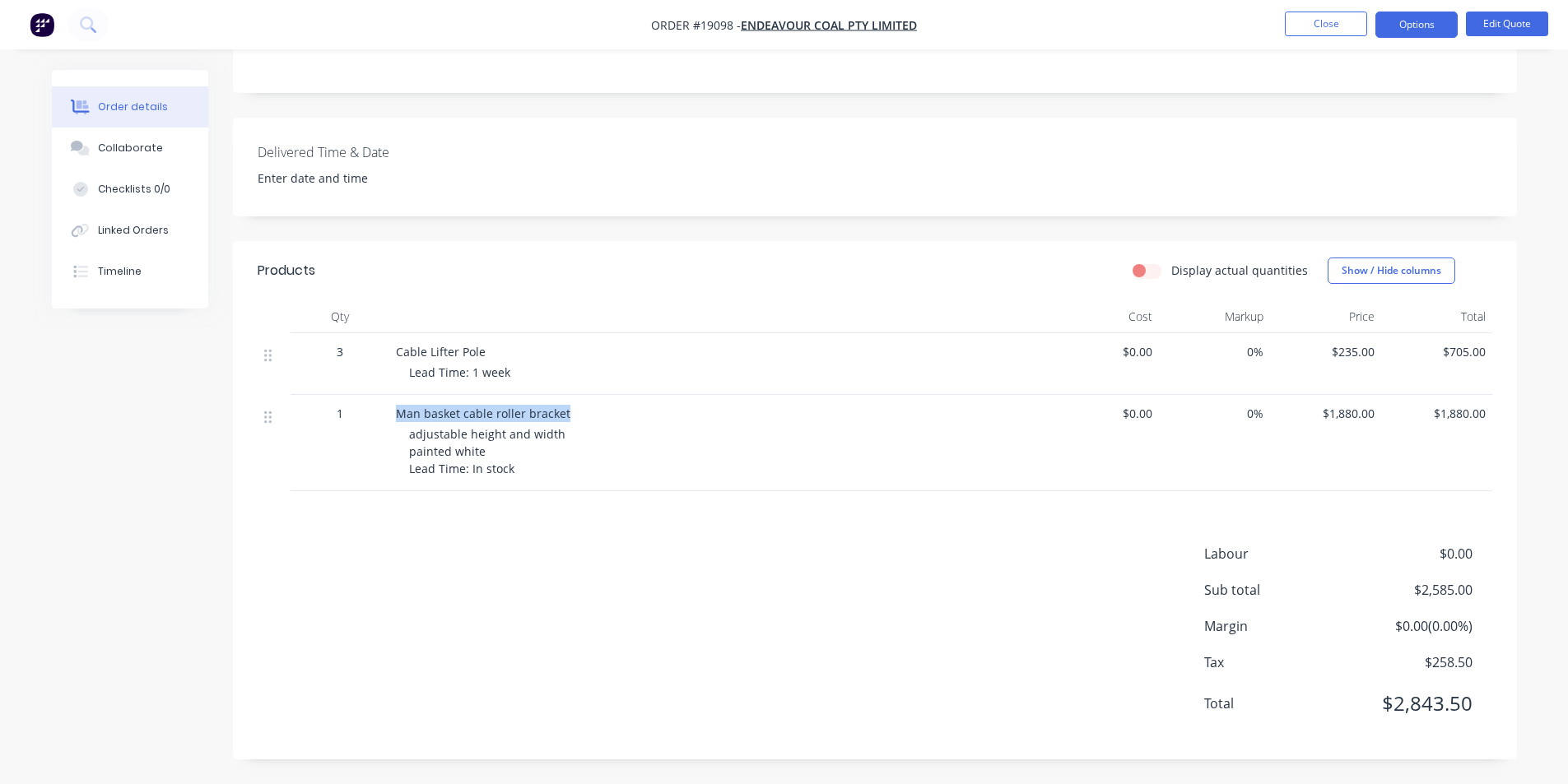
drag, startPoint x: 393, startPoint y: 409, endPoint x: 586, endPoint y: 406, distance: 193.0
click at [586, 406] on div "Man basket cable roller bracket adjustable height and width painted white Lead …" at bounding box center [719, 443] width 659 height 96
copy span "Man basket cable roller bracket"
click at [29, 16] on button "button" at bounding box center [42, 25] width 35 height 26
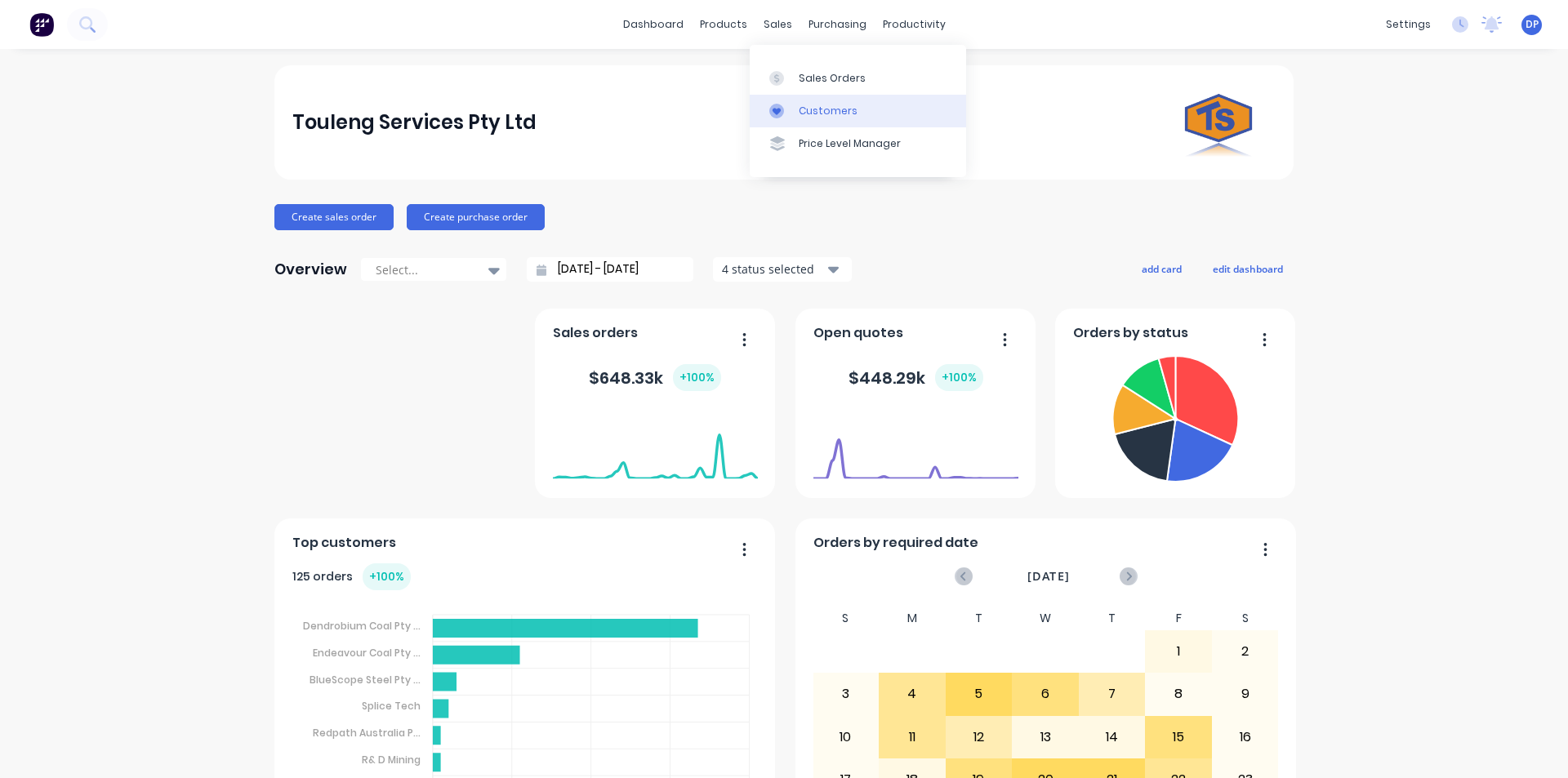
click at [864, 95] on link "Customers" at bounding box center [857, 110] width 216 height 33
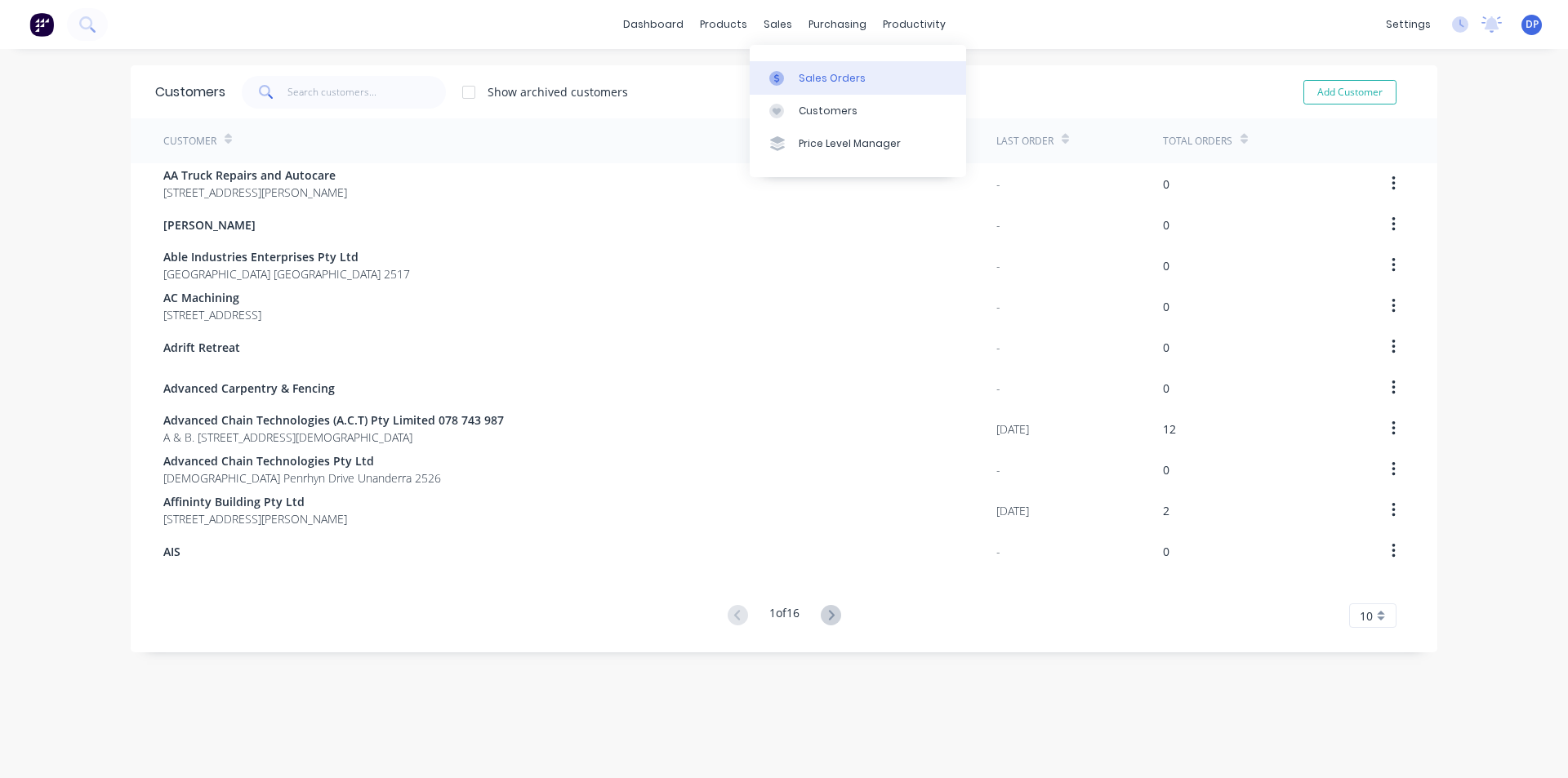
click at [841, 87] on link "Sales Orders" at bounding box center [857, 77] width 216 height 33
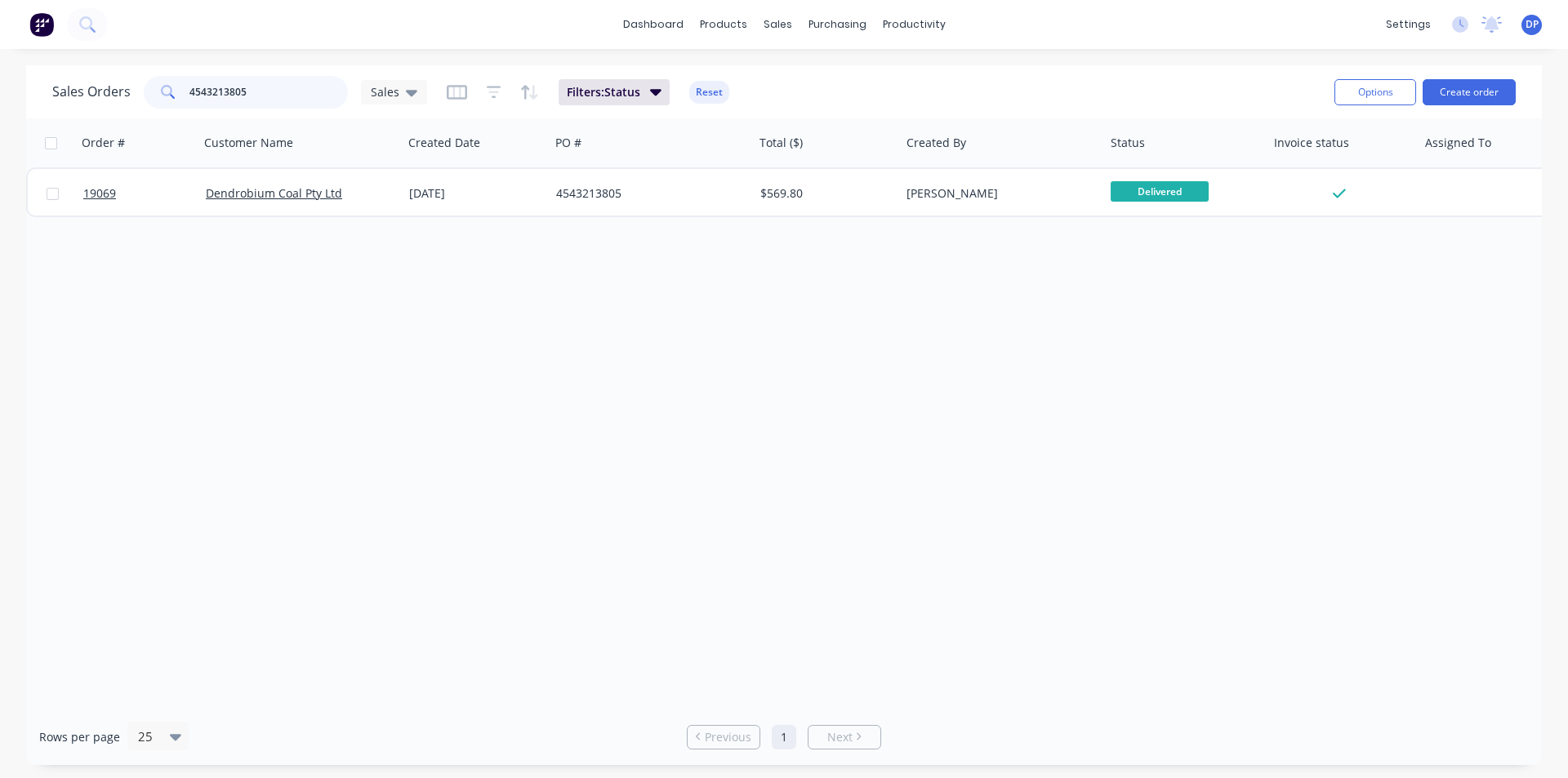
drag, startPoint x: 275, startPoint y: 78, endPoint x: 49, endPoint y: 114, distance: 228.8
click at [50, 114] on div "Sales Orders 4543213805 Sales Filters: Status Reset Options Create order" at bounding box center [784, 92] width 1516 height 53
type input "\"
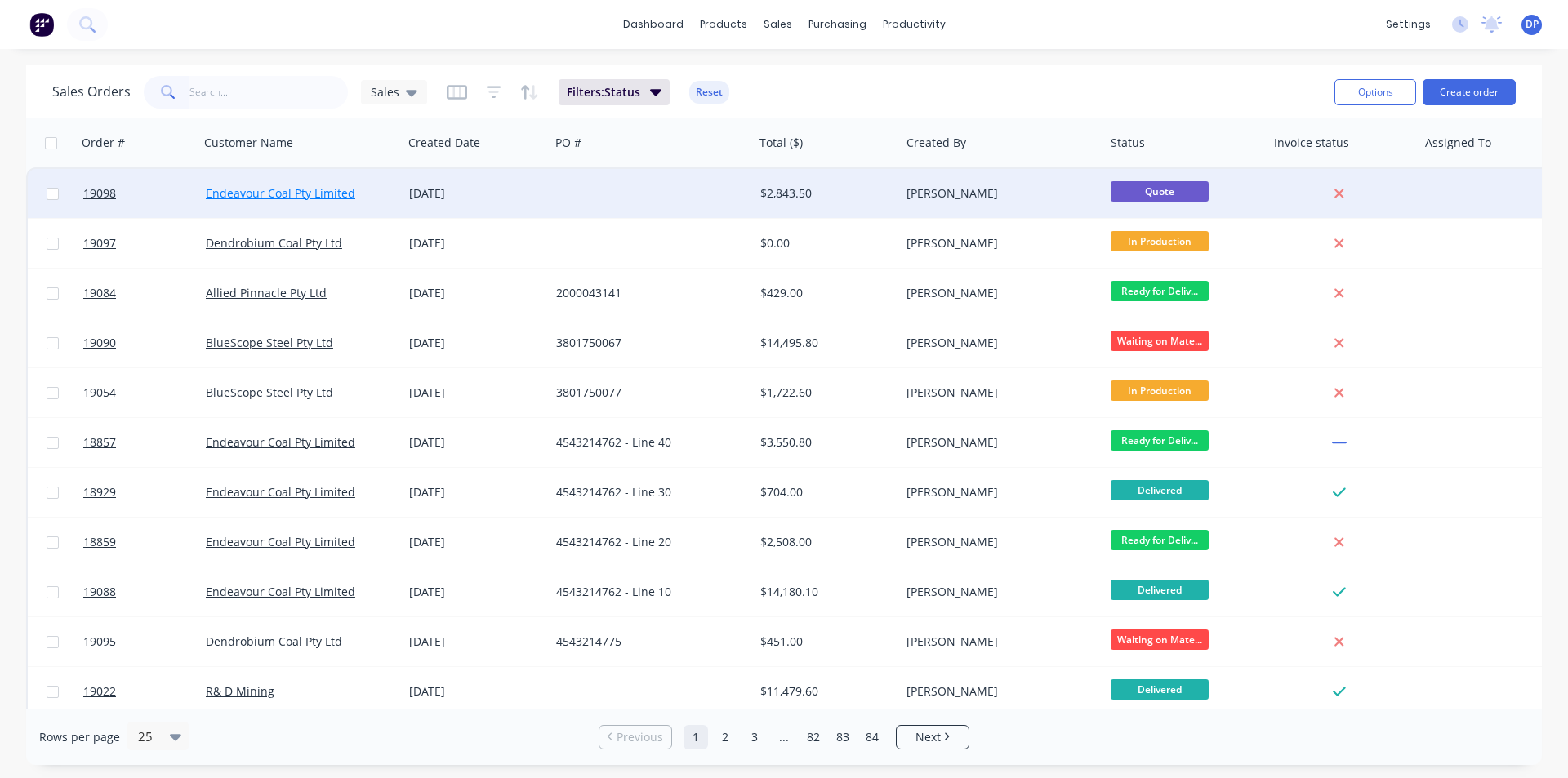
click at [238, 192] on link "Endeavour Coal Pty Limited" at bounding box center [281, 193] width 150 height 16
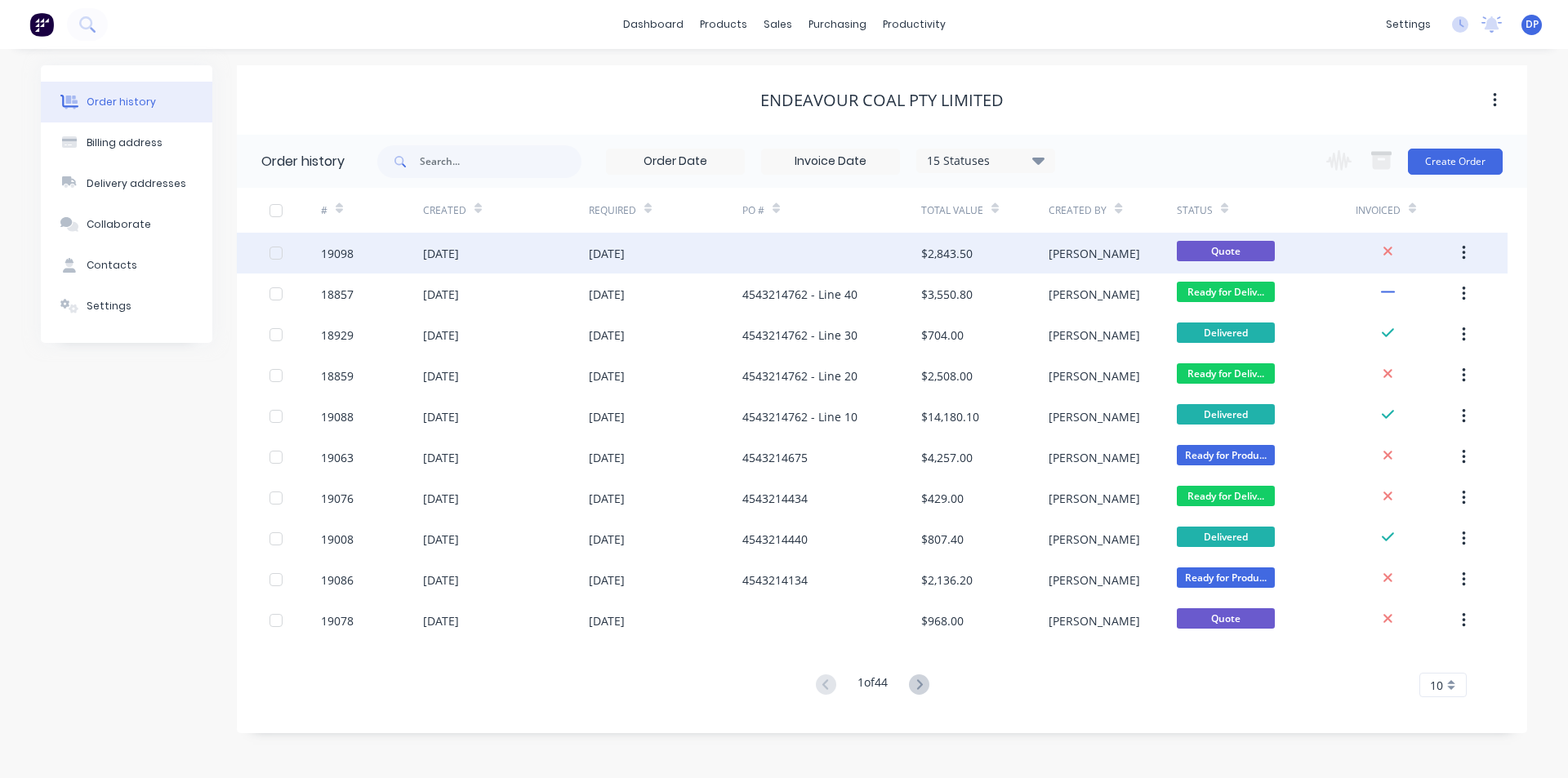
click at [324, 246] on div "19098" at bounding box center [337, 254] width 33 height 17
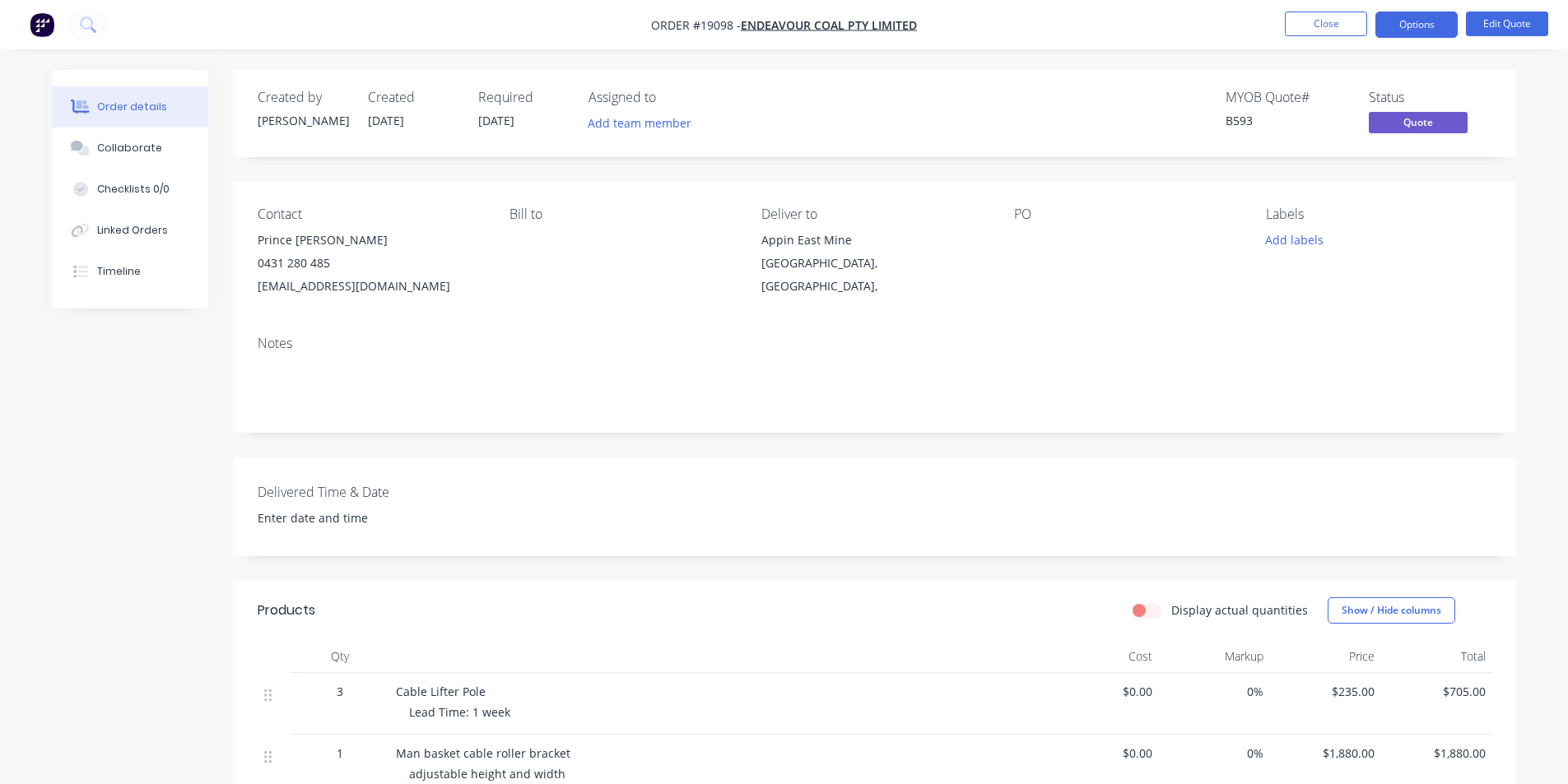
scroll to position [82, 0]
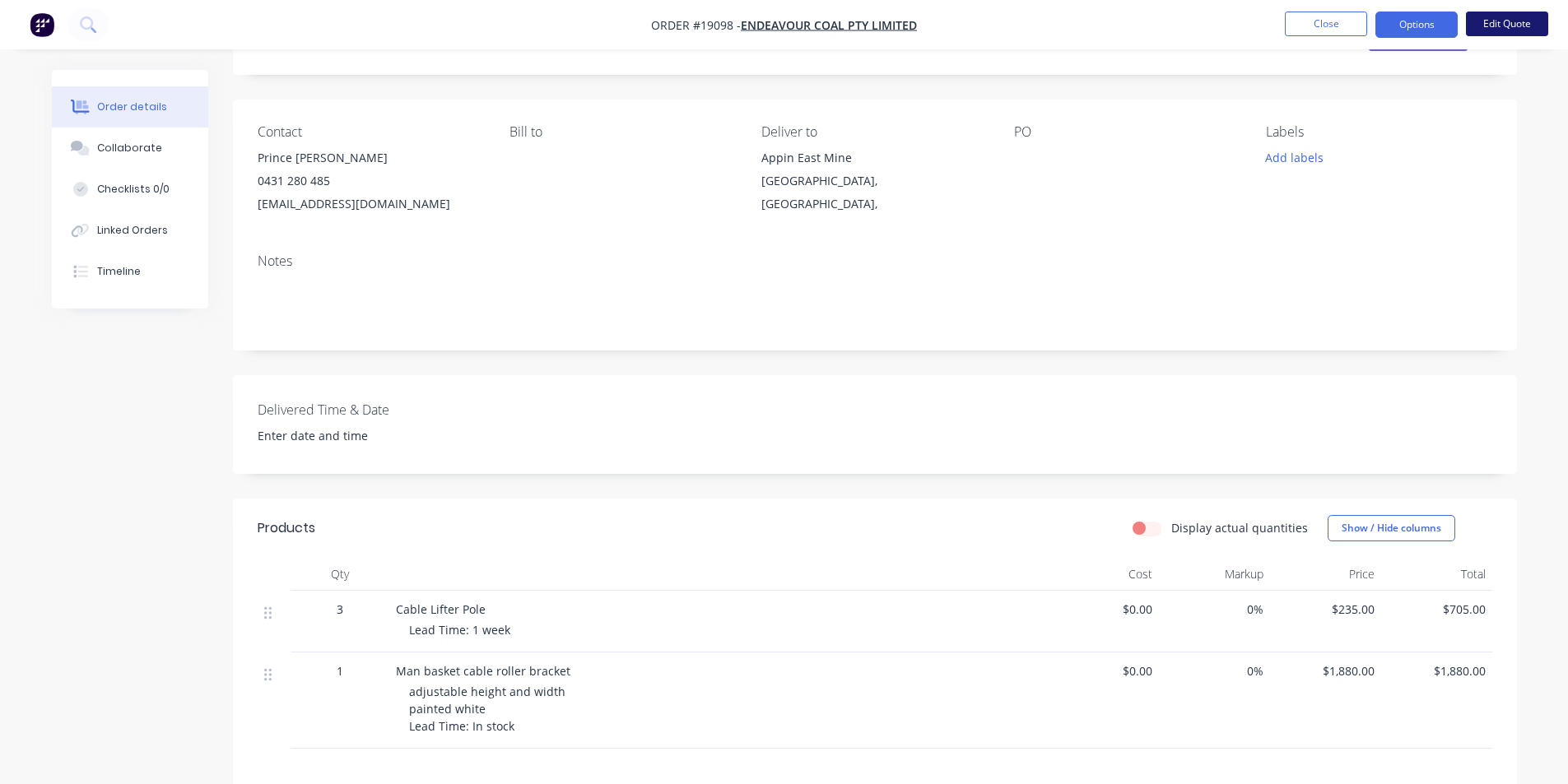
click at [1519, 26] on button "Edit Quote" at bounding box center [1507, 24] width 82 height 25
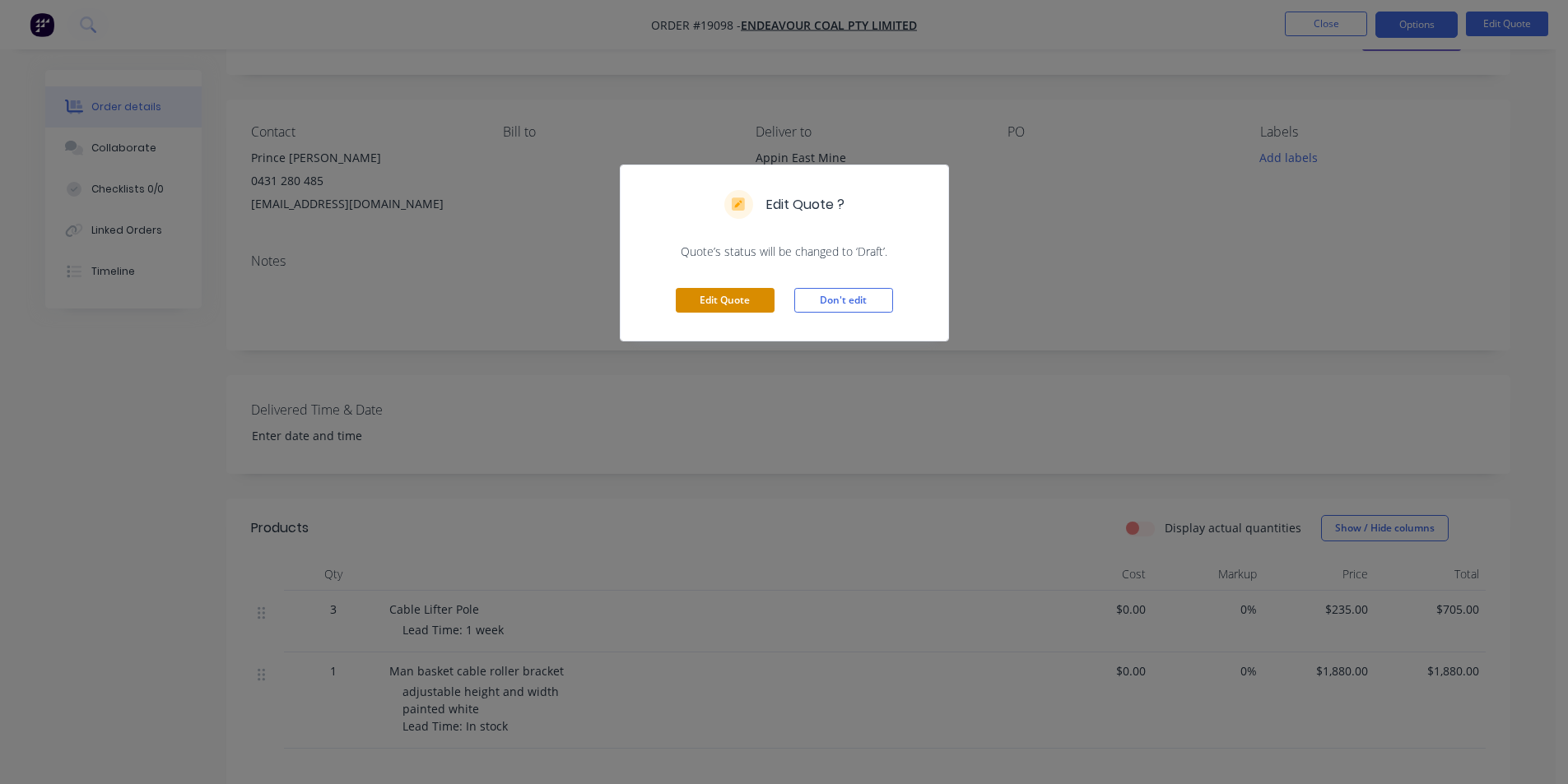
click at [753, 305] on button "Edit Quote" at bounding box center [725, 300] width 99 height 25
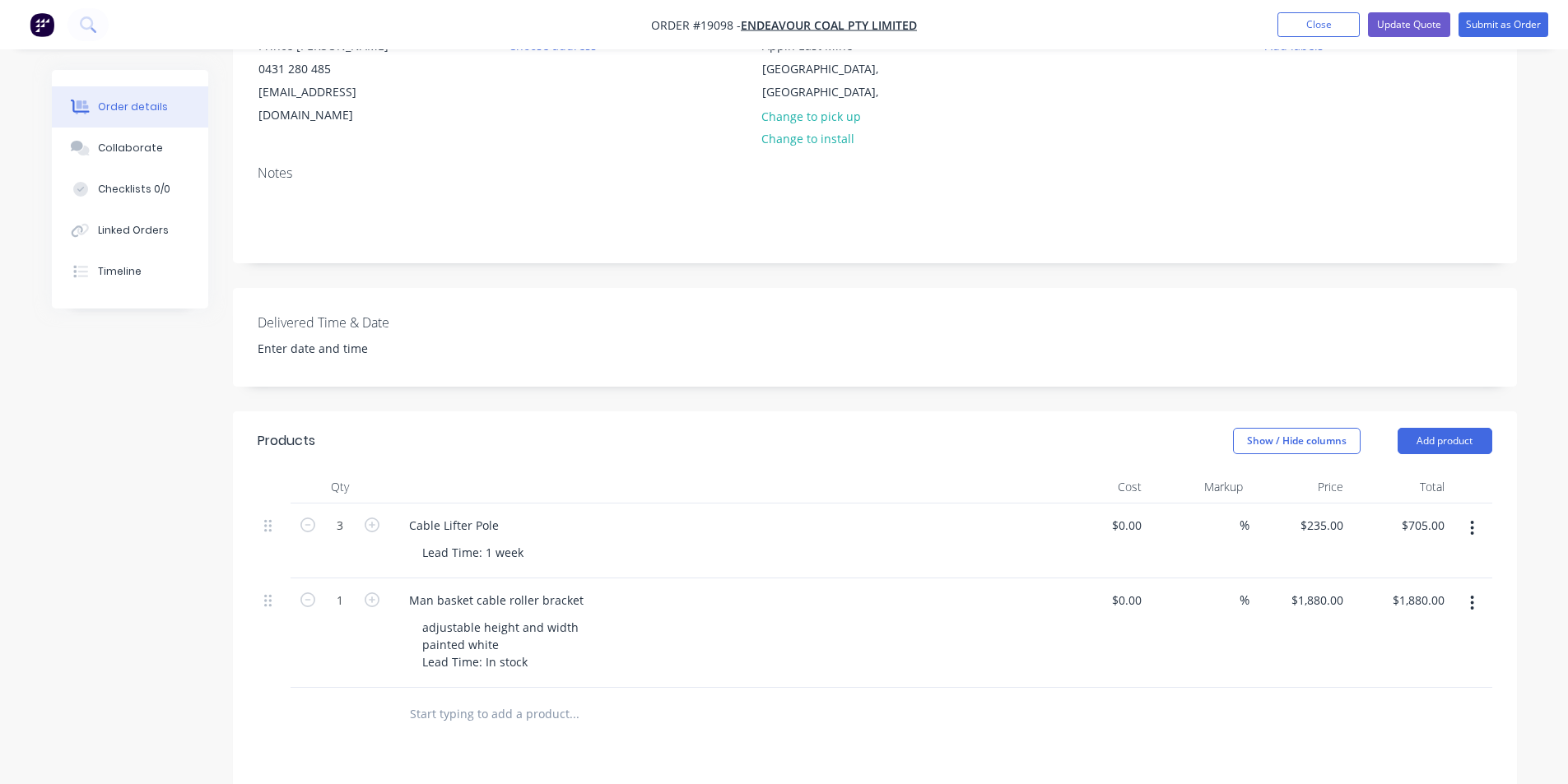
scroll to position [247, 0]
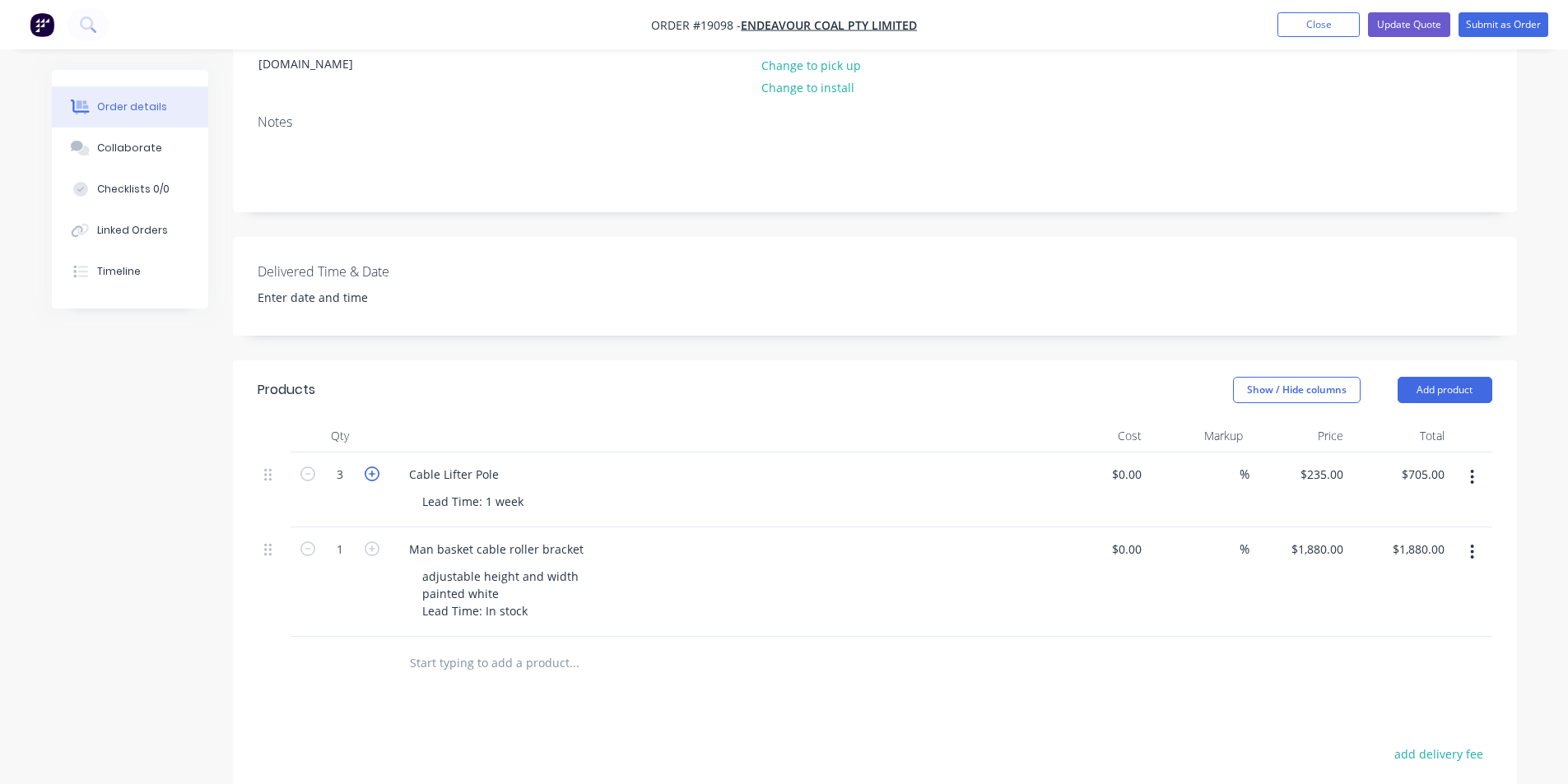
click at [371, 467] on icon "button" at bounding box center [372, 475] width 15 height 15
type input "4"
type input "$940.00"
click at [528, 490] on div "Lead Time: 1 week" at bounding box center [473, 501] width 127 height 24
click at [418, 490] on div "Lead Time: 1 week" at bounding box center [473, 501] width 127 height 24
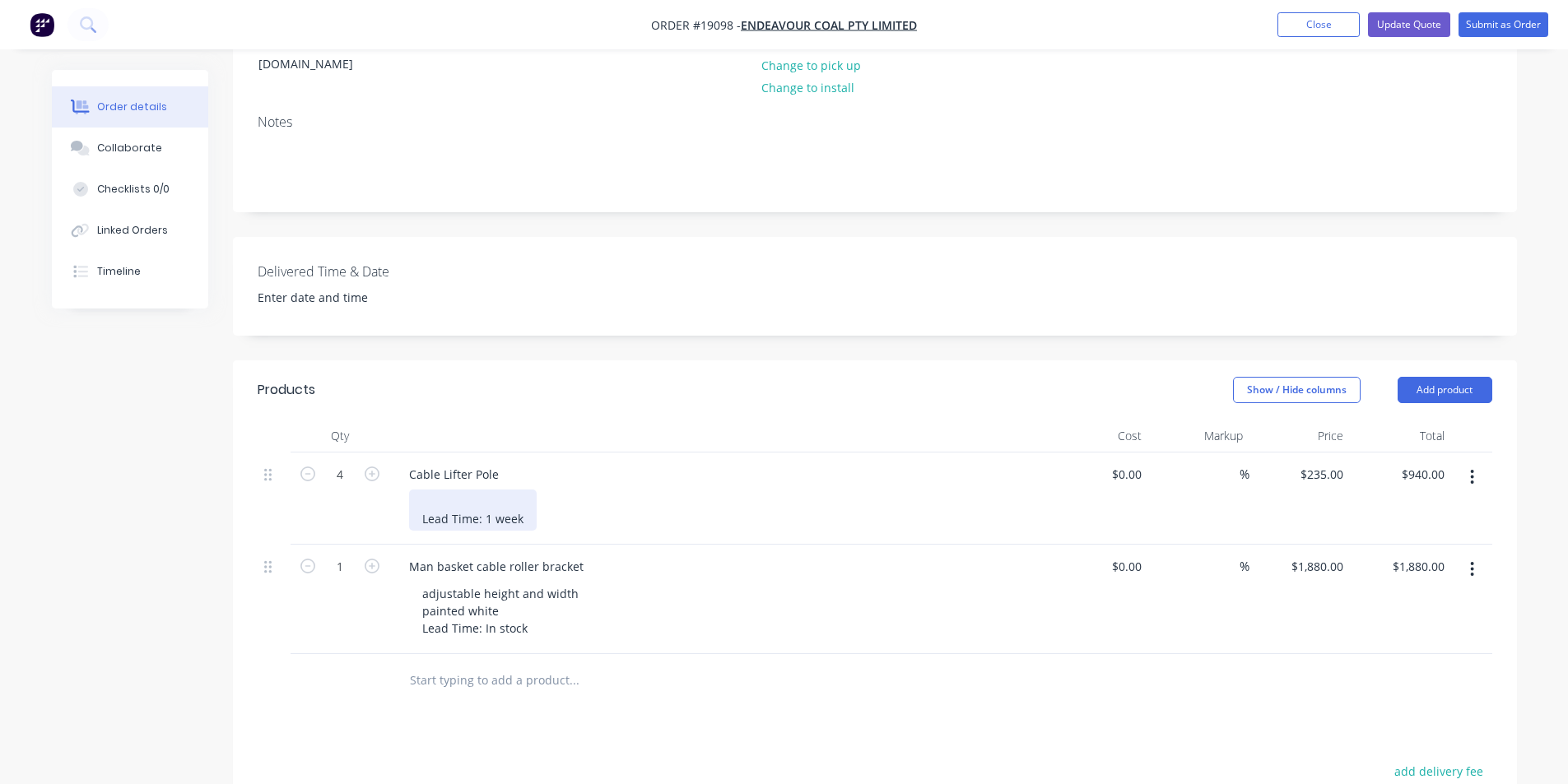
click at [463, 490] on div "Lead Time: 1 week" at bounding box center [473, 510] width 127 height 42
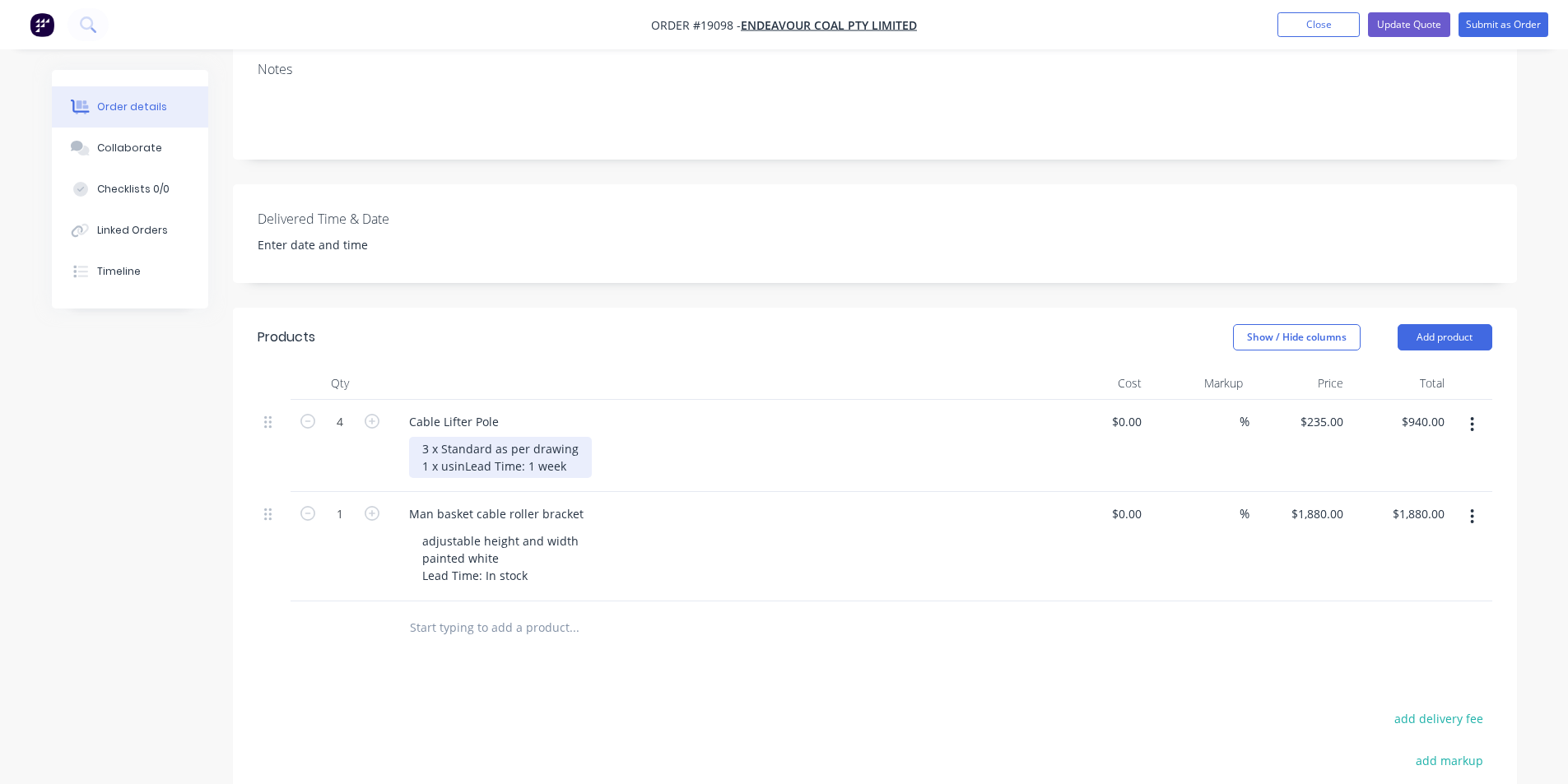
scroll to position [329, 0]
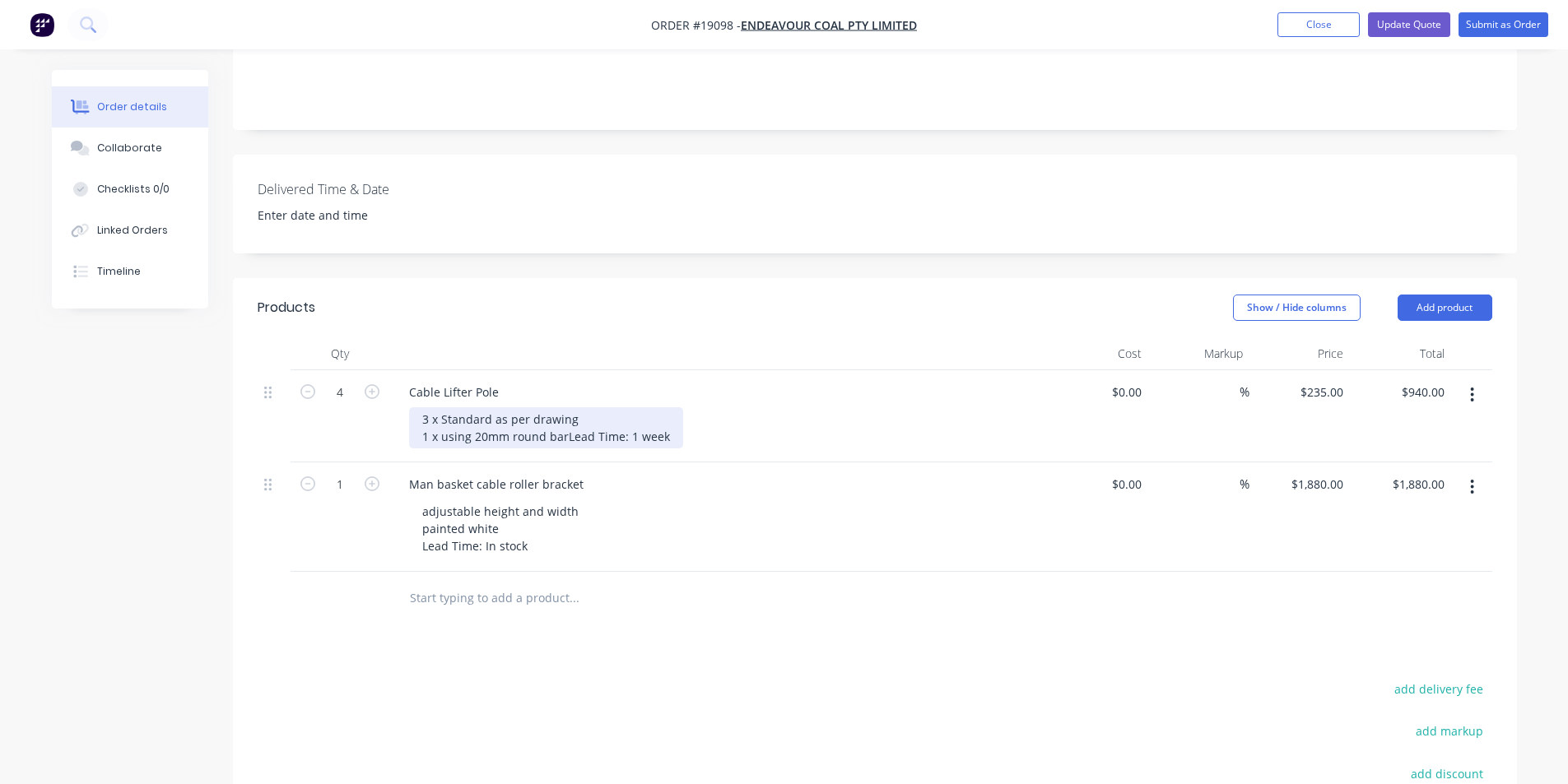
click at [445, 408] on div "3 x Standard as per drawing 1 x using 20mm round bar Lead Time: 1 week" at bounding box center [546, 428] width 275 height 42
click at [575, 420] on div "3 x Standard as per drawing 1 x With 20mm round bar Lead Time: 1 week" at bounding box center [543, 428] width 269 height 42
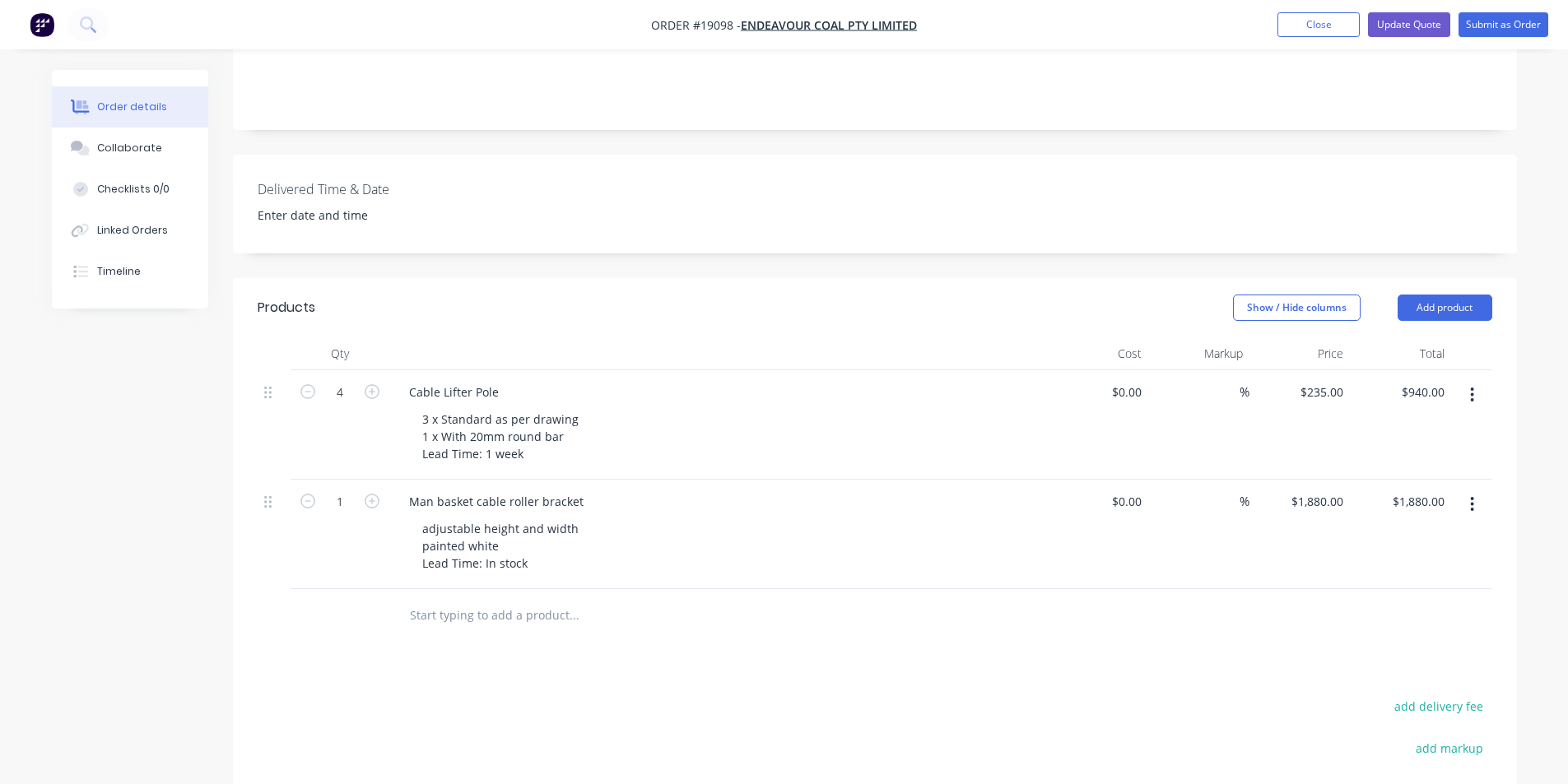
click at [879, 422] on div "3 x Standard as per drawing 1 x With 20mm round bar Lead Time: 1 week" at bounding box center [726, 437] width 632 height 58
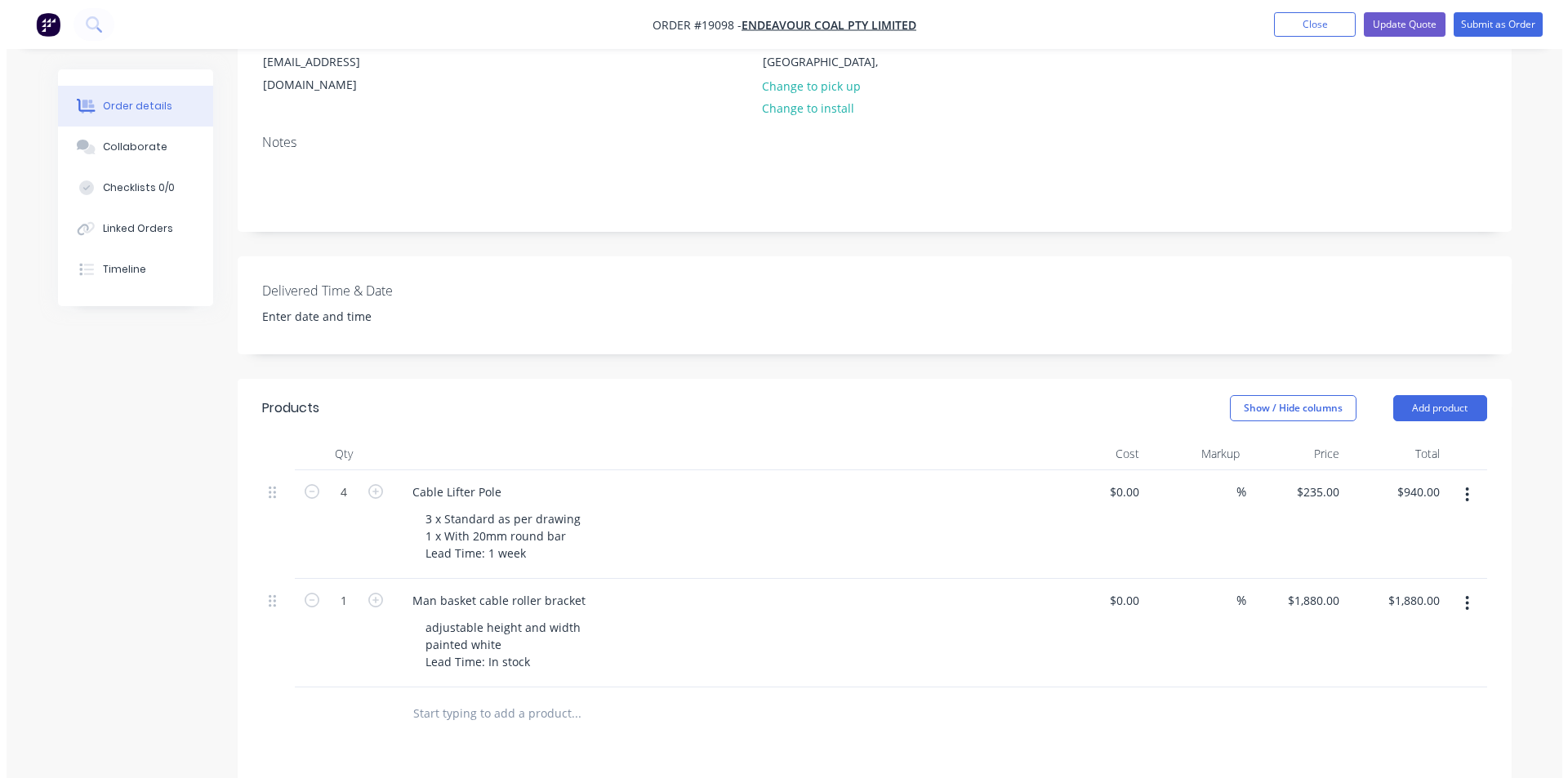
scroll to position [0, 0]
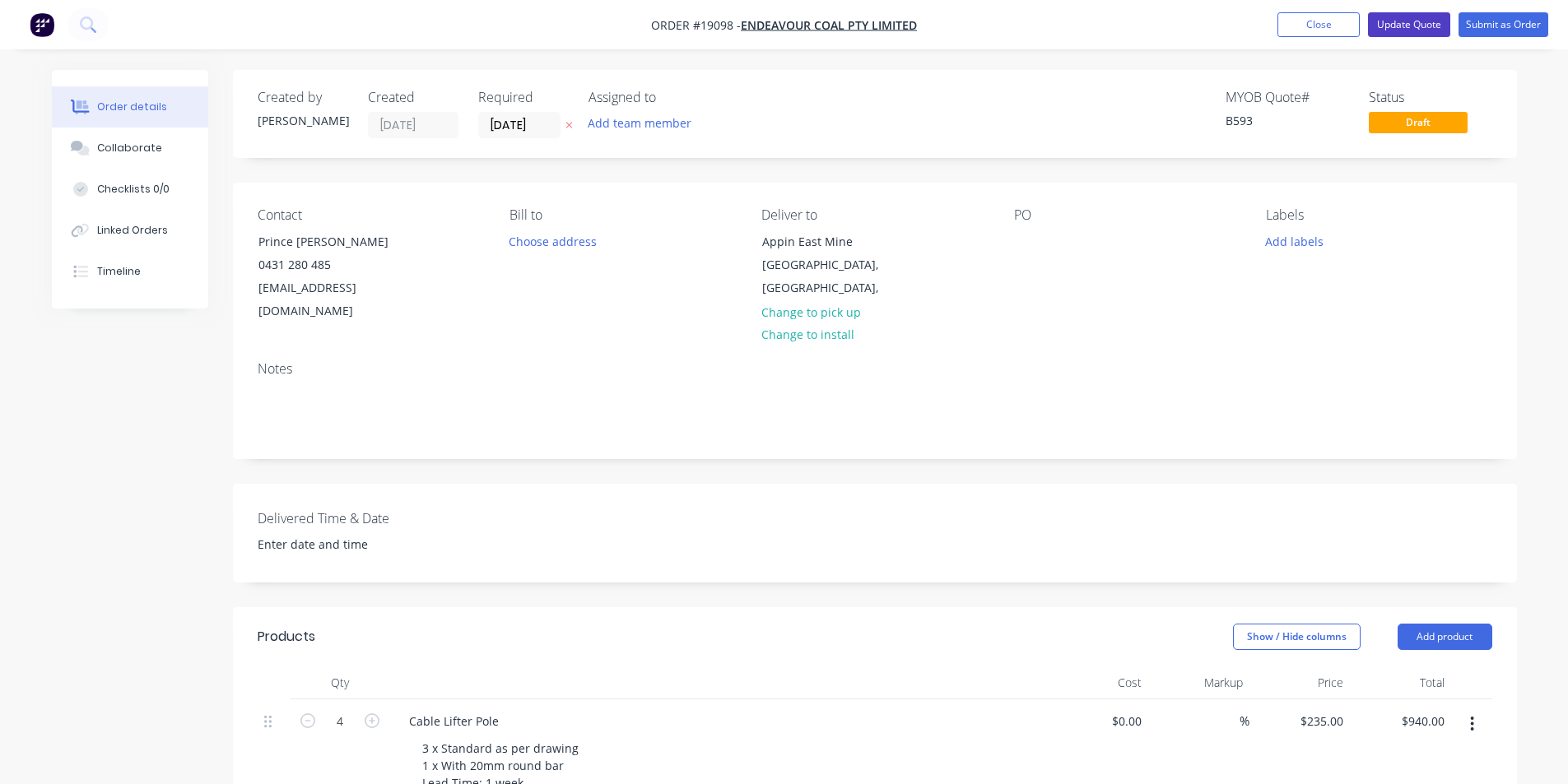
click at [1429, 18] on button "Update Quote" at bounding box center [1409, 25] width 82 height 25
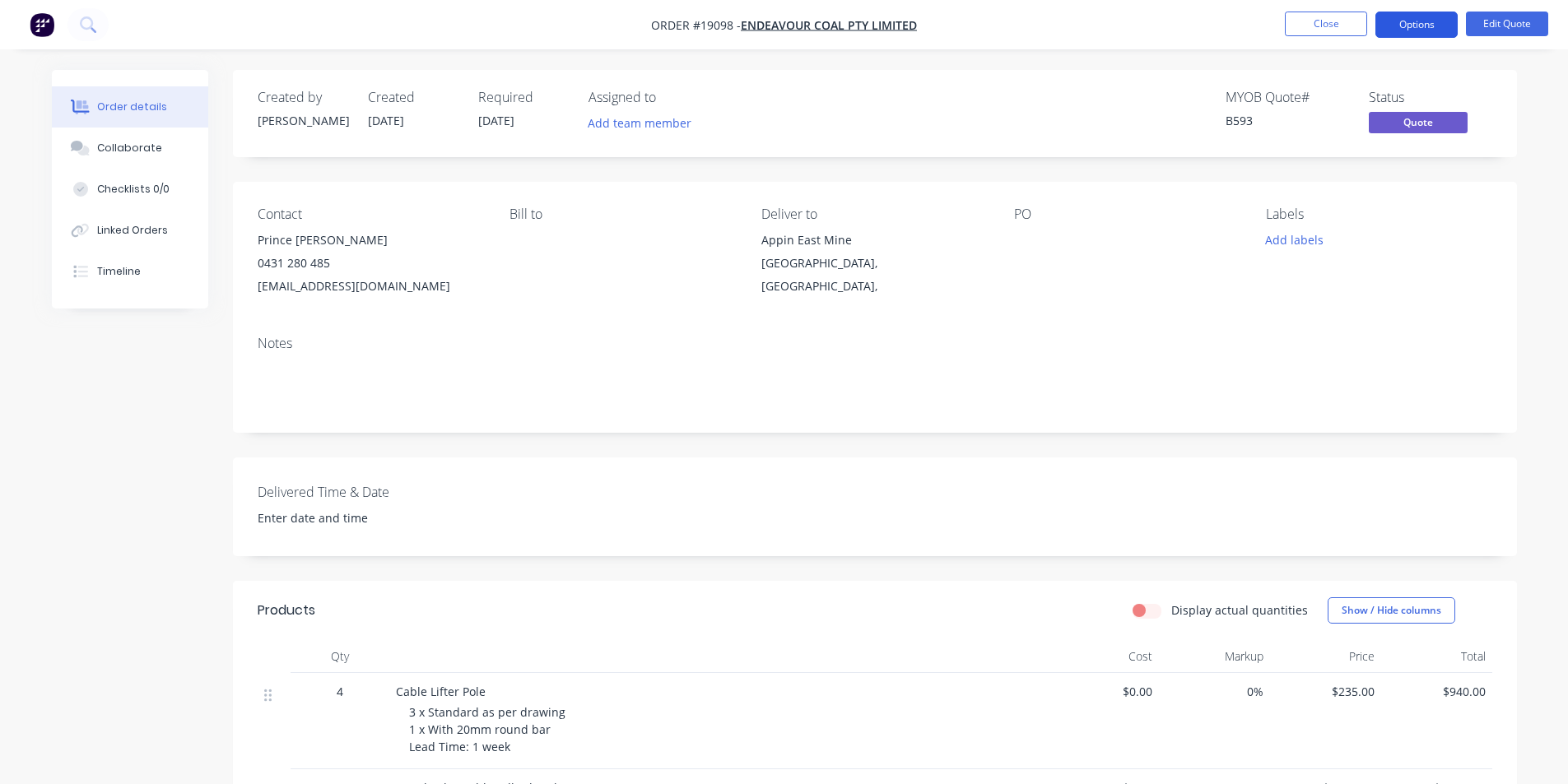
click at [1437, 21] on button "Options" at bounding box center [1416, 25] width 82 height 26
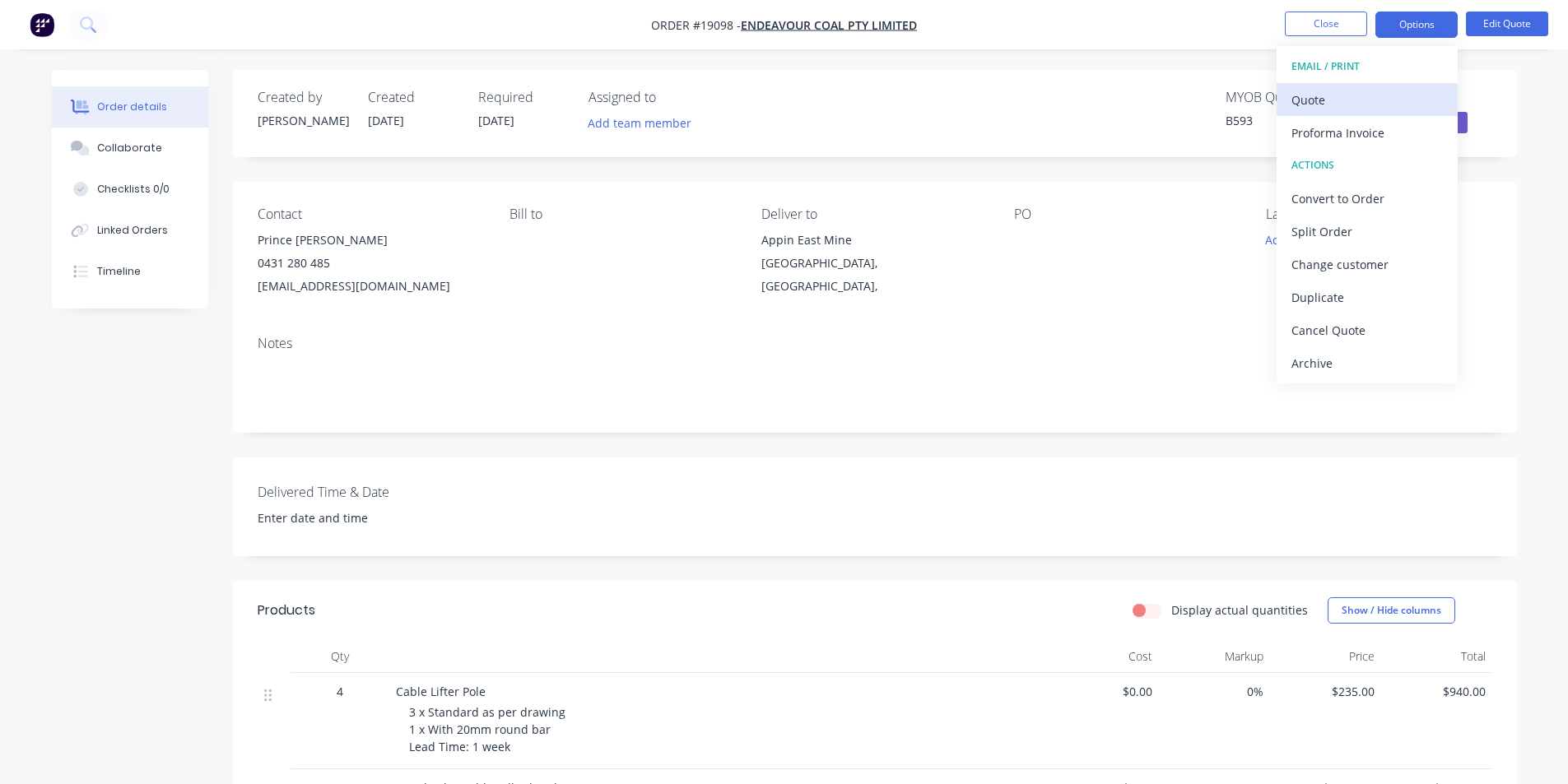
click at [1372, 90] on div "Quote" at bounding box center [1367, 99] width 152 height 24
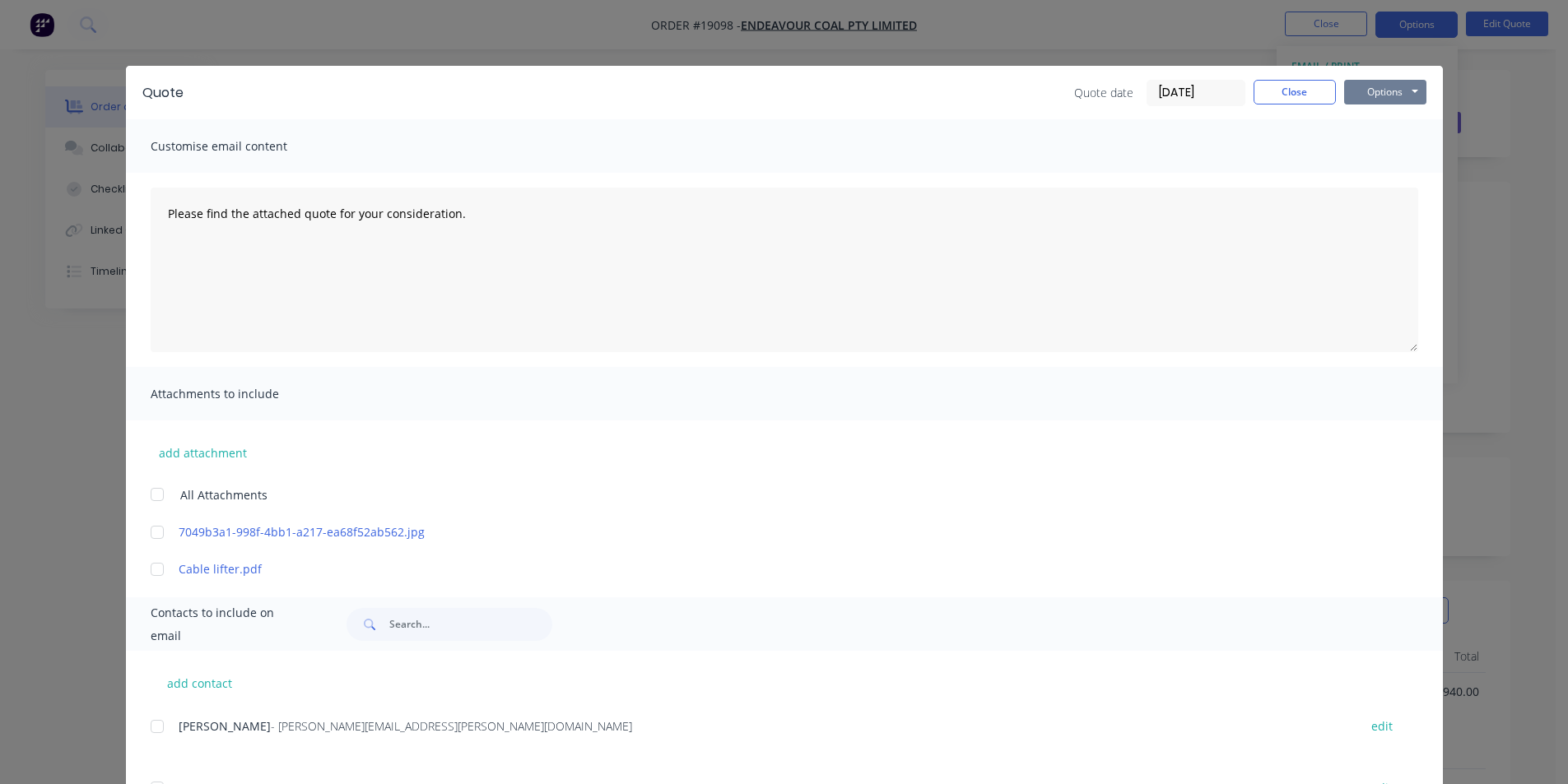
click at [1377, 98] on button "Options" at bounding box center [1385, 92] width 82 height 25
click at [1395, 151] on button "Print" at bounding box center [1397, 148] width 106 height 27
click at [1336, 28] on div "Quote Quote date [DATE] Close Options Preview Print Email Customise email conte…" at bounding box center [784, 392] width 1568 height 784
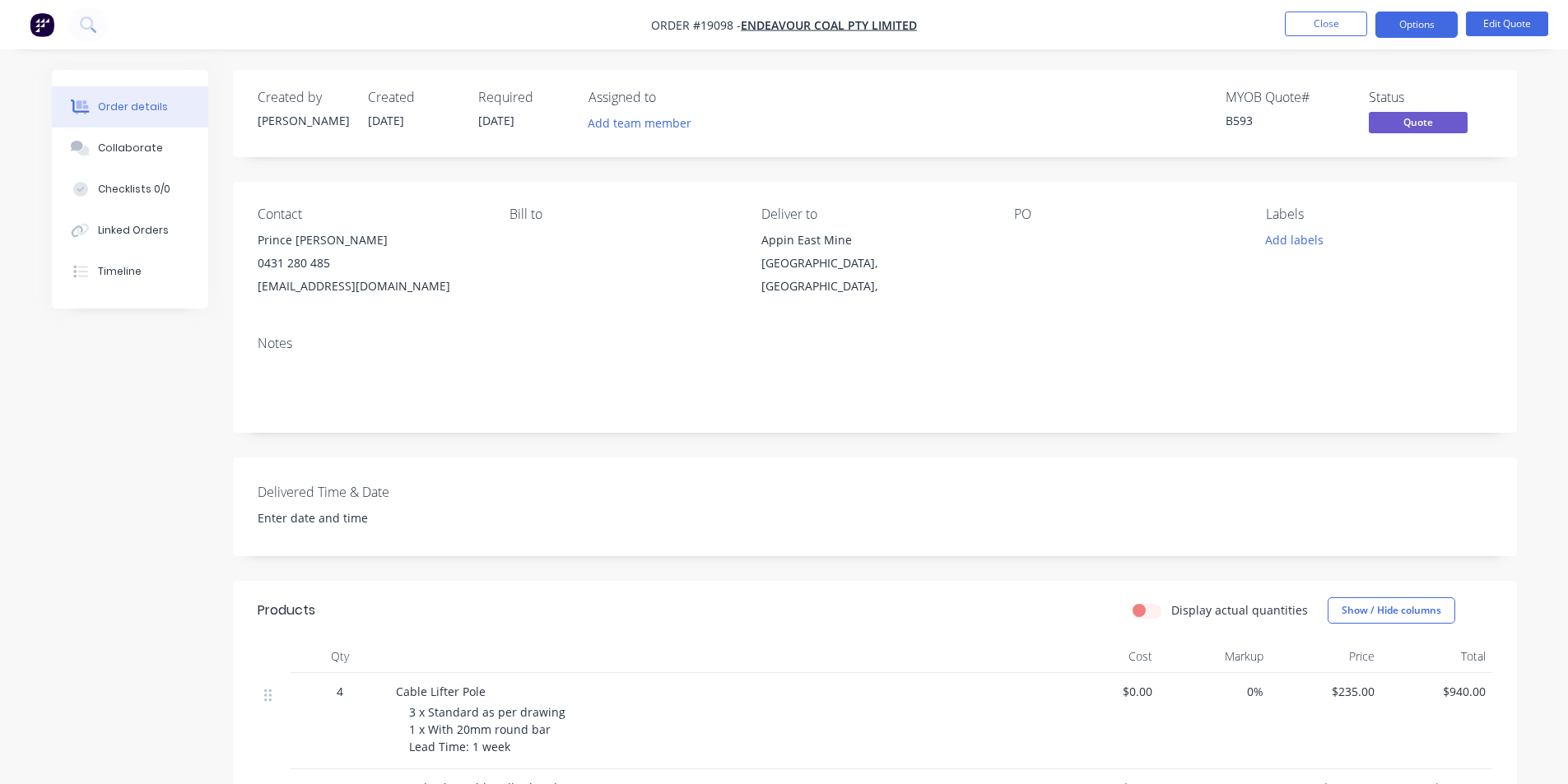
click at [1336, 28] on button "Close" at bounding box center [1326, 24] width 82 height 25
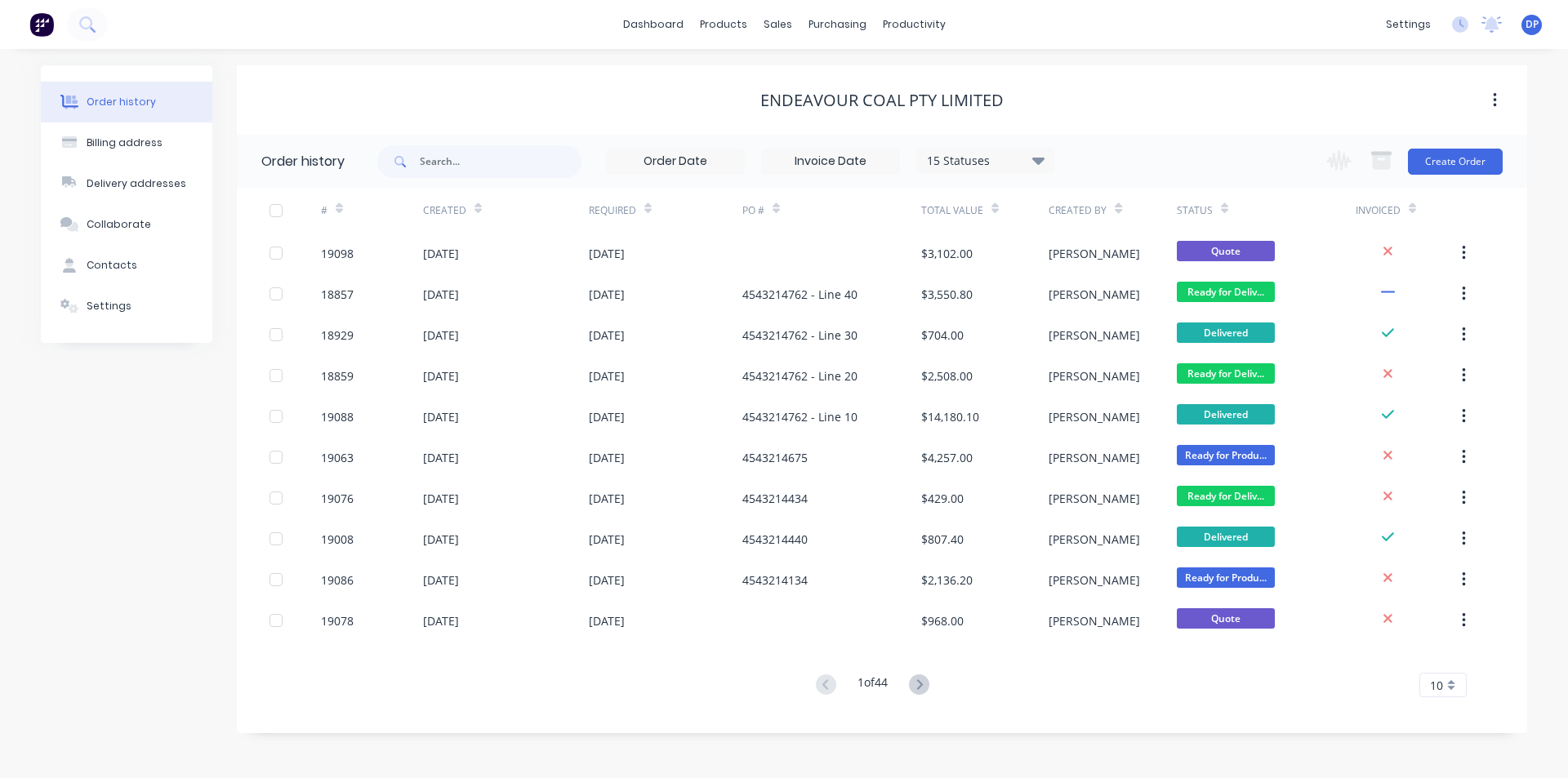
click at [51, 22] on img at bounding box center [41, 24] width 24 height 24
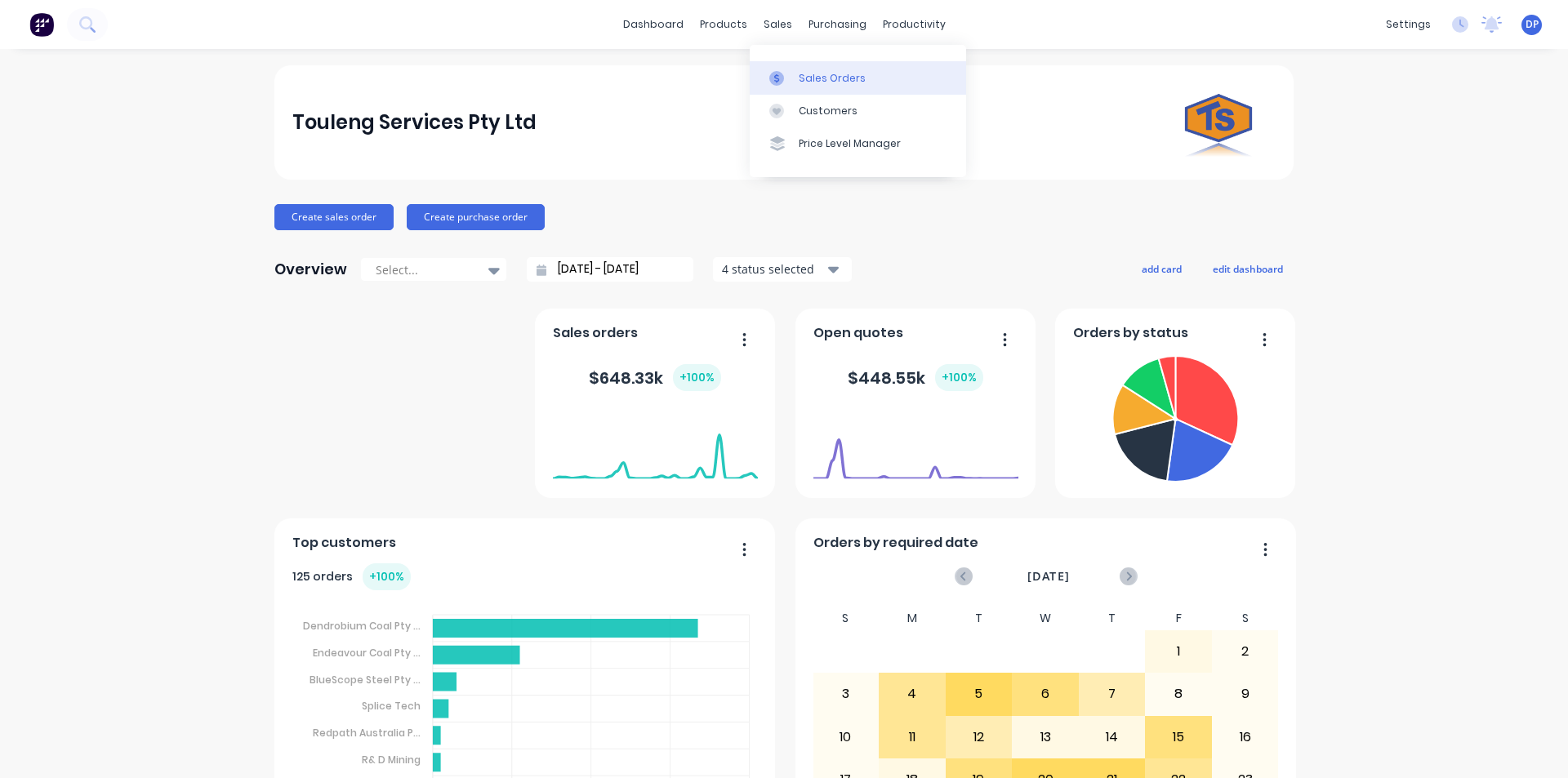
click at [843, 74] on div "Sales Orders" at bounding box center [832, 79] width 67 height 15
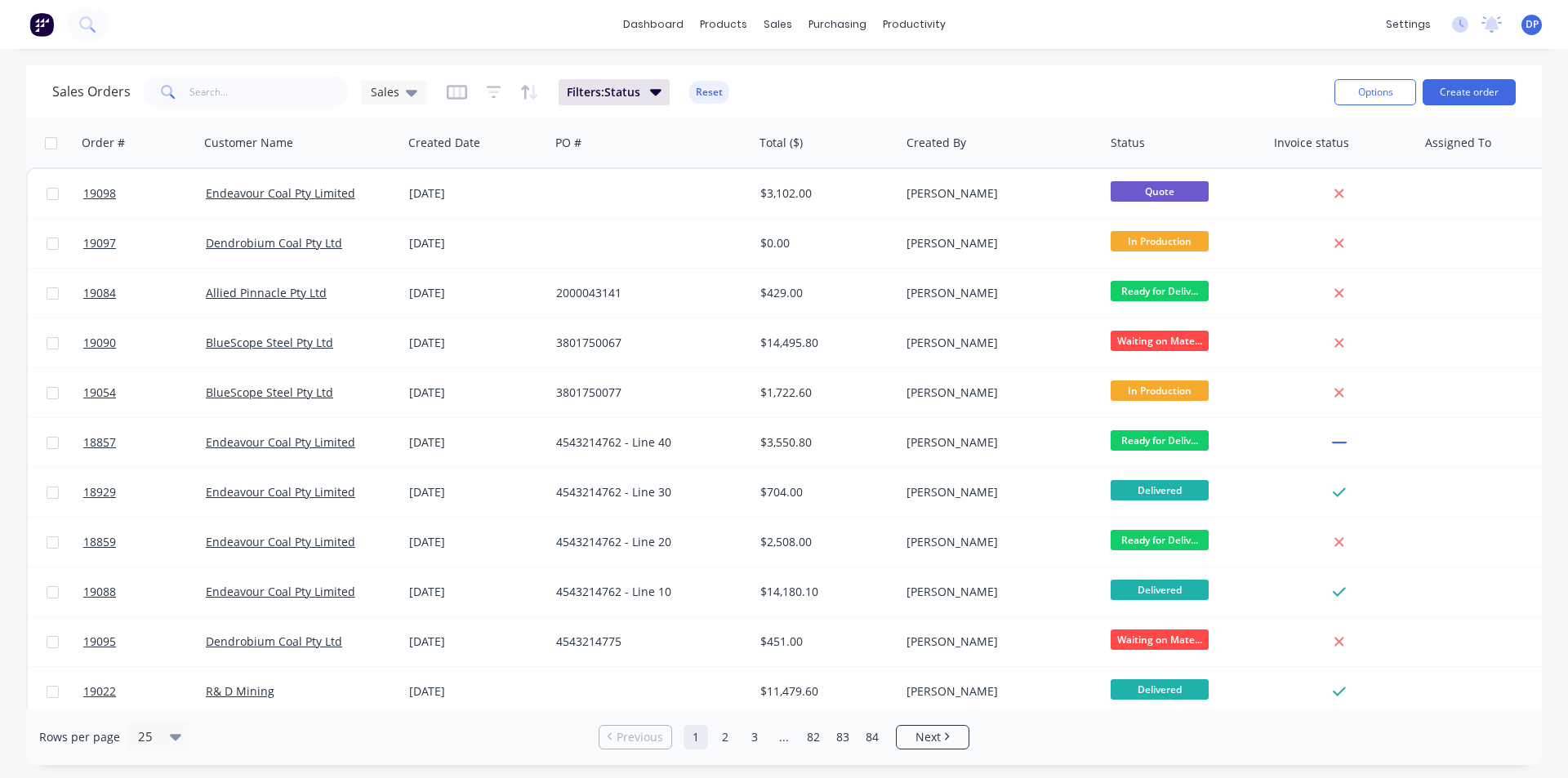
click at [49, 20] on img at bounding box center [41, 24] width 24 height 24
